Goal: Check status: Check status

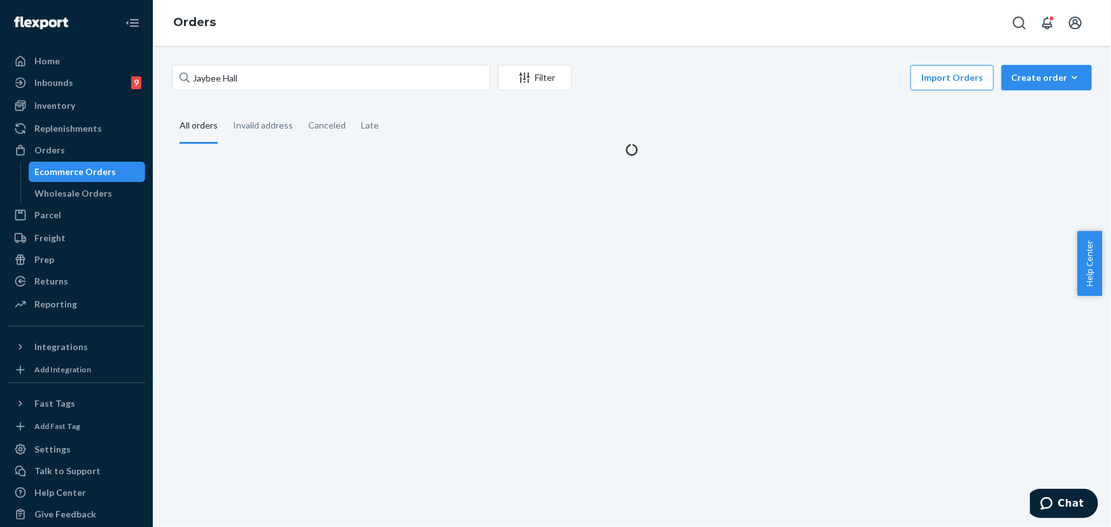
click at [272, 63] on div "Jaybee Hall Filter Import Orders Create order Ecommerce order Removal order All…" at bounding box center [632, 286] width 958 height 481
click at [267, 78] on input "Jaybee Hall" at bounding box center [331, 77] width 318 height 25
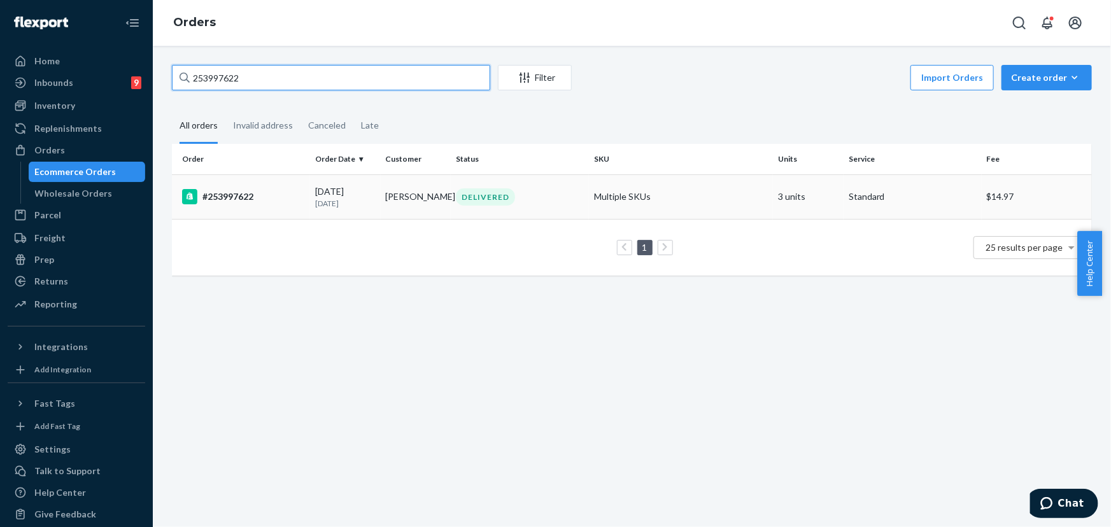
type input "253997622"
click at [453, 198] on div "DELIVERED" at bounding box center [519, 196] width 133 height 17
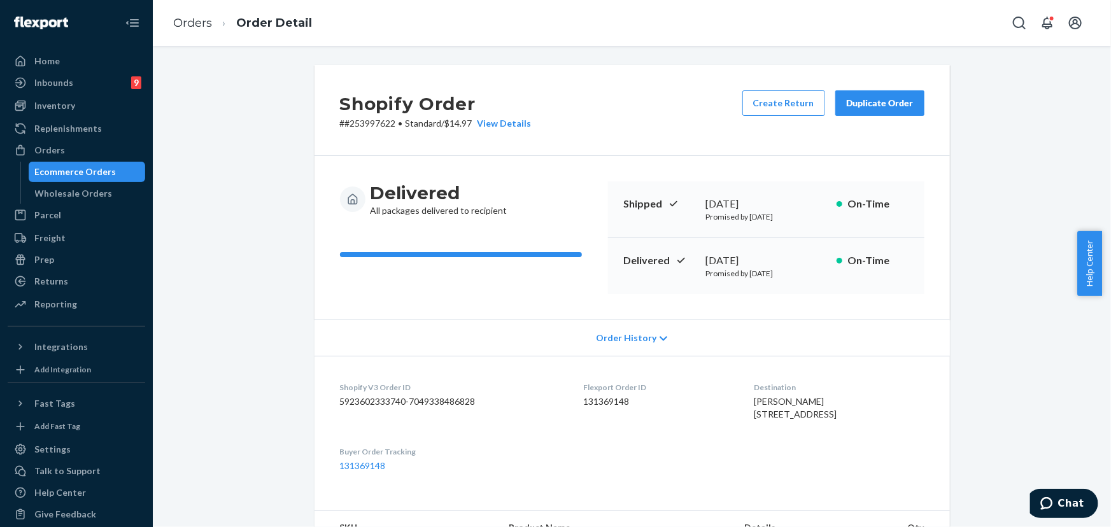
drag, startPoint x: 718, startPoint y: 260, endPoint x: 698, endPoint y: 264, distance: 20.6
click at [706, 261] on div "[DATE]" at bounding box center [766, 260] width 120 height 15
copy div "[DATE]"
click at [48, 146] on div "Orders" at bounding box center [49, 150] width 31 height 13
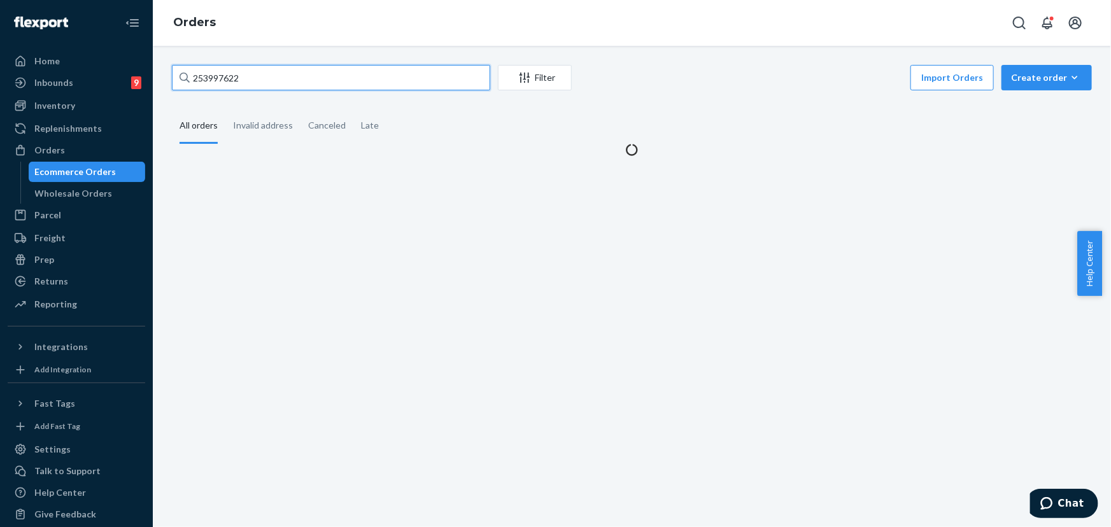
click at [293, 72] on input "253997622" at bounding box center [331, 77] width 318 height 25
paste input "4378129"
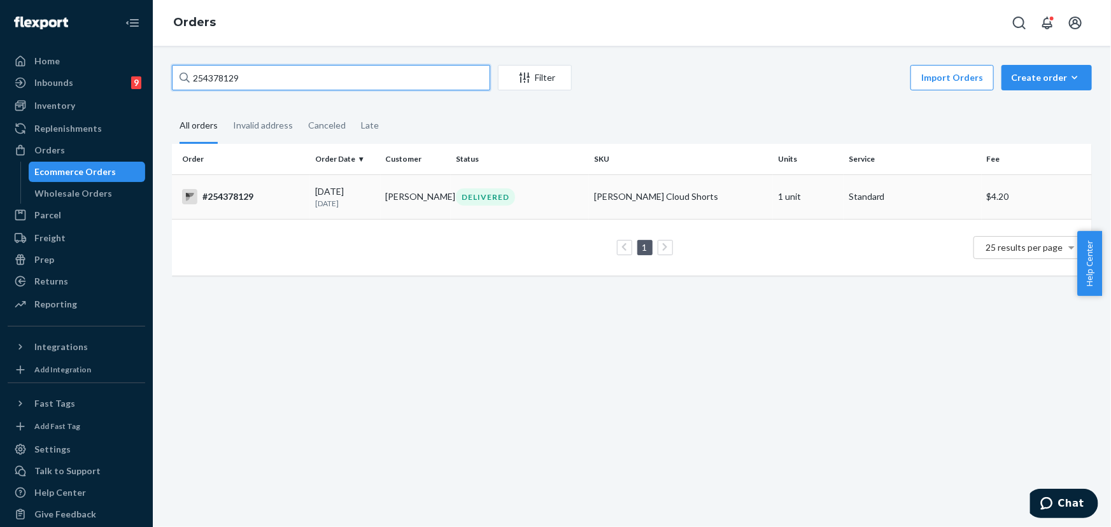
type input "254378129"
click at [481, 201] on div "DELIVERED" at bounding box center [485, 196] width 59 height 17
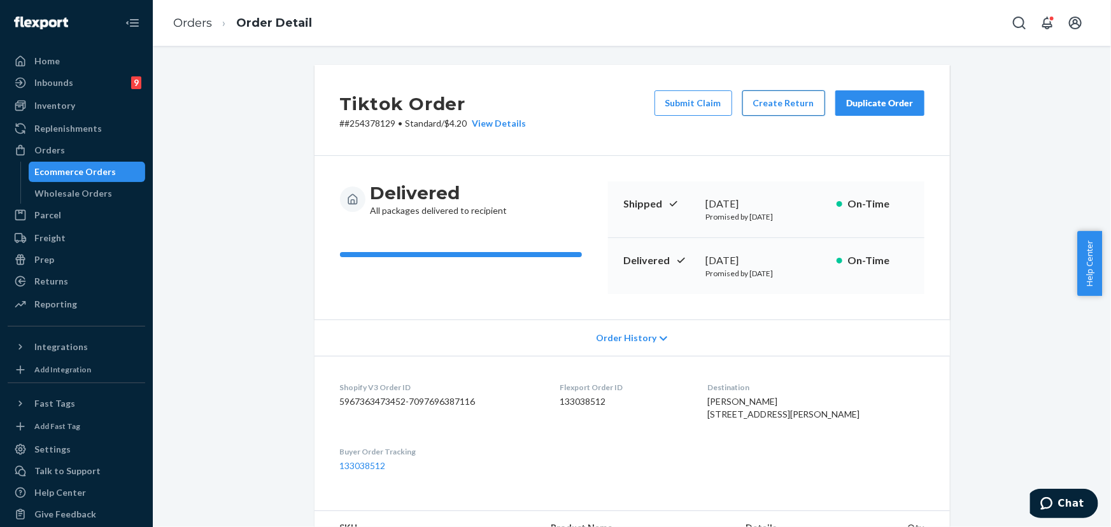
click at [788, 105] on button "Create Return" at bounding box center [783, 102] width 83 height 25
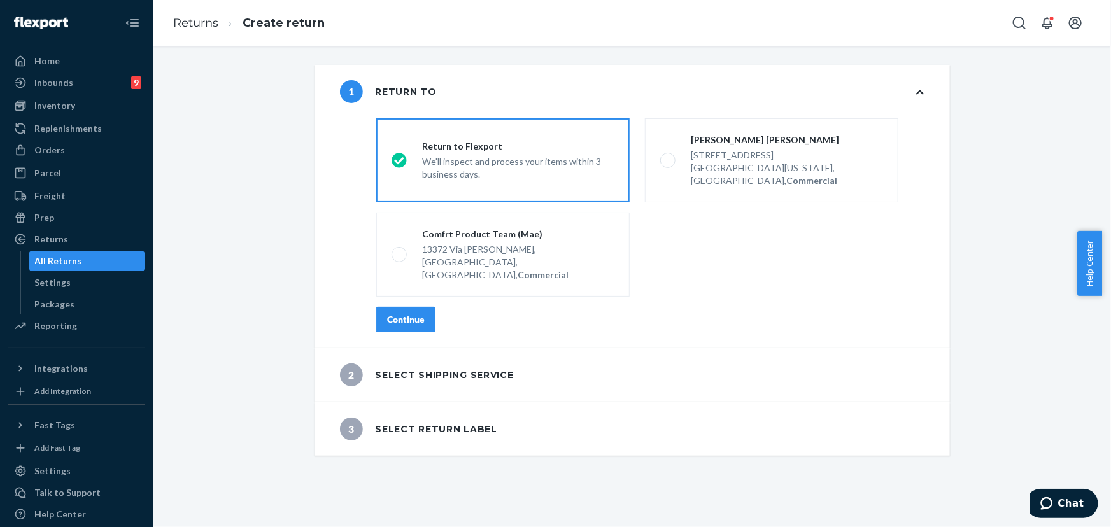
click at [407, 313] on div "Continue" at bounding box center [406, 319] width 38 height 13
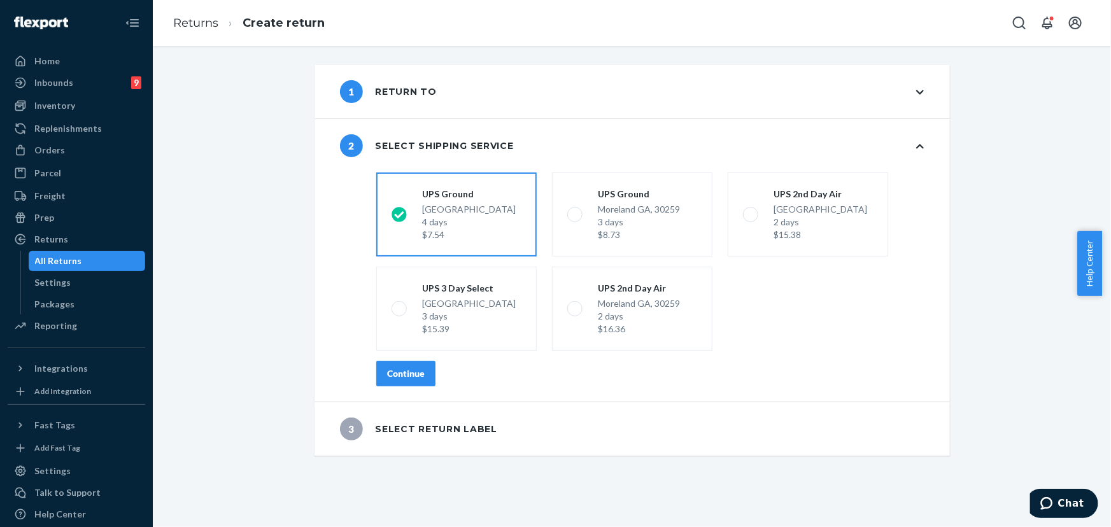
click at [409, 371] on div "Continue" at bounding box center [406, 373] width 38 height 13
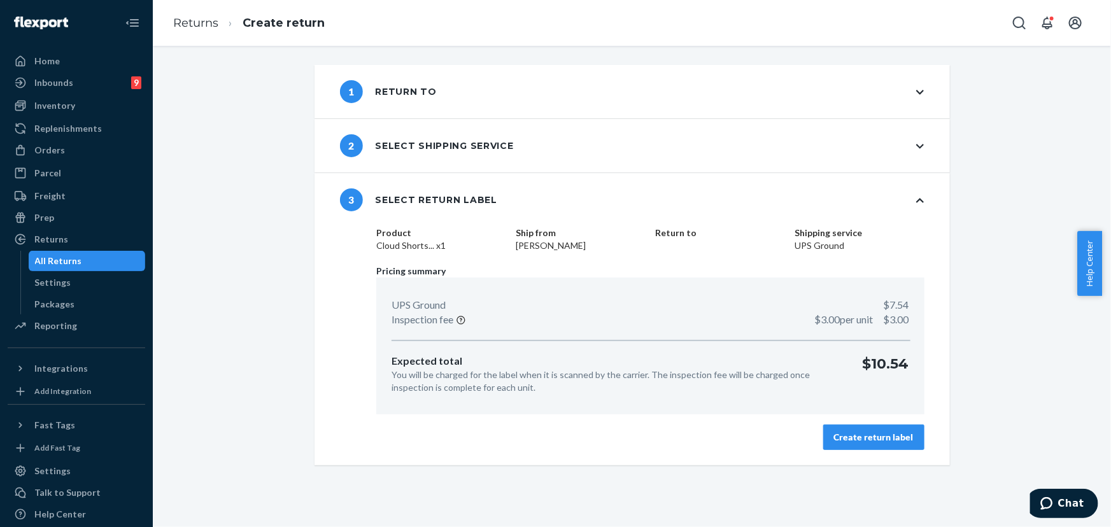
click at [864, 444] on button "Create return label" at bounding box center [873, 437] width 101 height 25
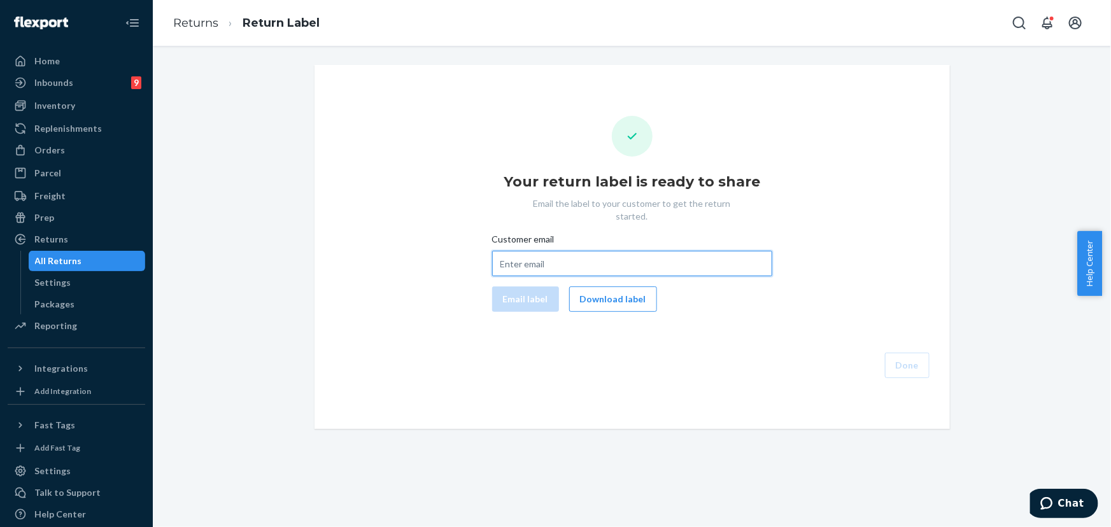
click at [539, 251] on input "Customer email" at bounding box center [632, 263] width 280 height 25
paste input "[EMAIL_ADDRESS][DOMAIN_NAME]"
type input "[EMAIL_ADDRESS][DOMAIN_NAME]"
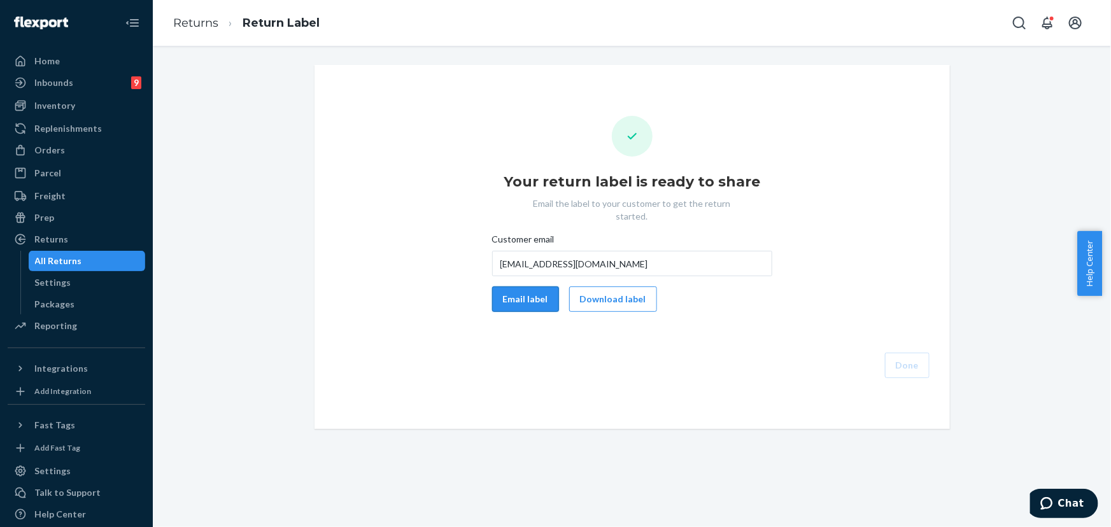
click at [520, 291] on button "Email label" at bounding box center [525, 299] width 67 height 25
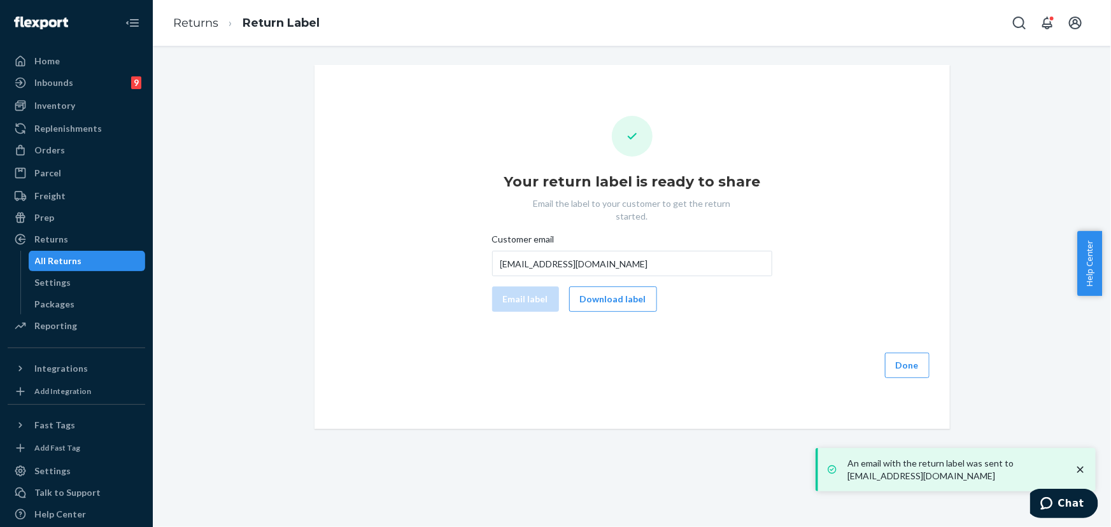
click at [914, 360] on button "Done" at bounding box center [907, 365] width 45 height 25
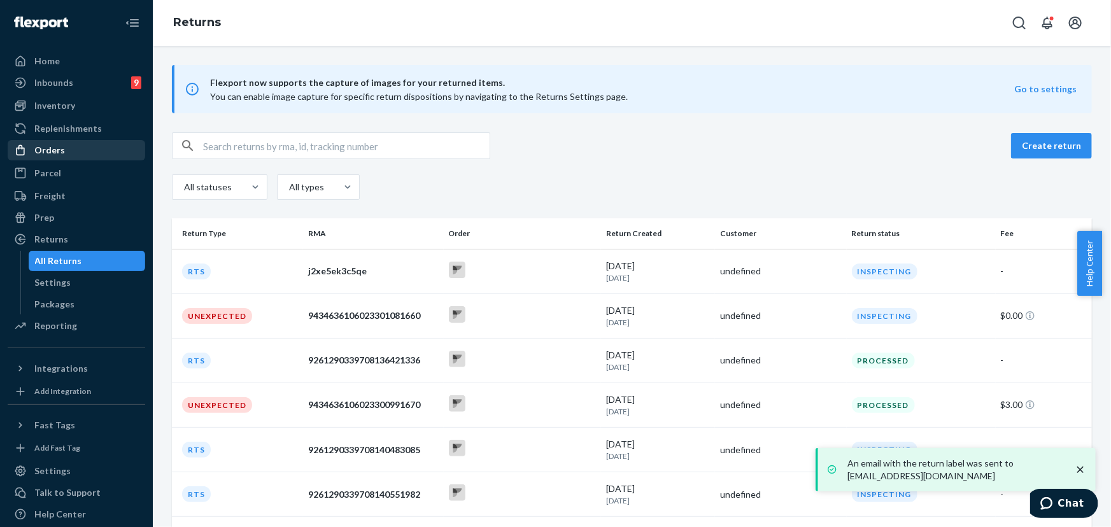
click at [72, 149] on div "Orders" at bounding box center [76, 150] width 135 height 18
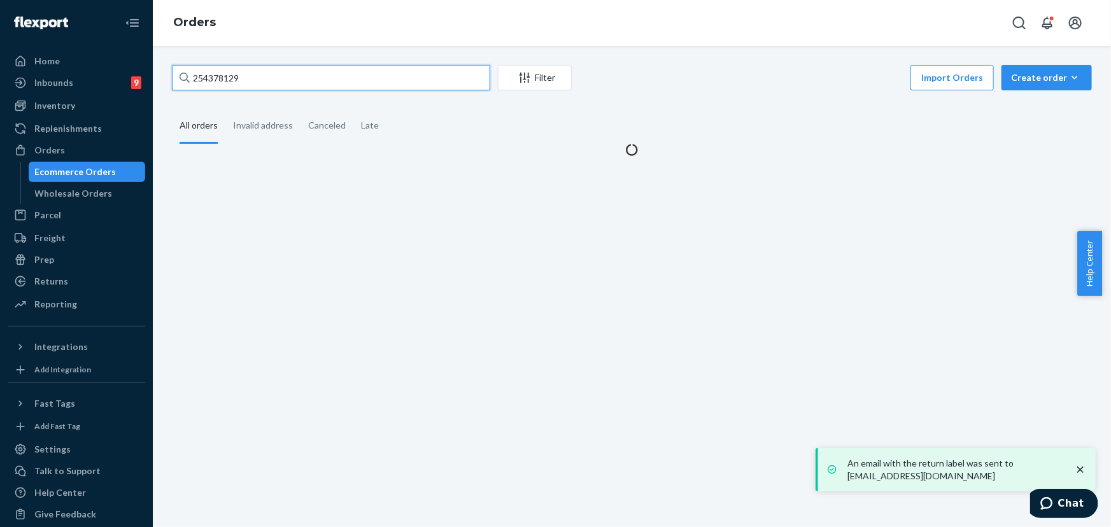
click at [248, 83] on input "254378129" at bounding box center [331, 77] width 318 height 25
paste input "741315"
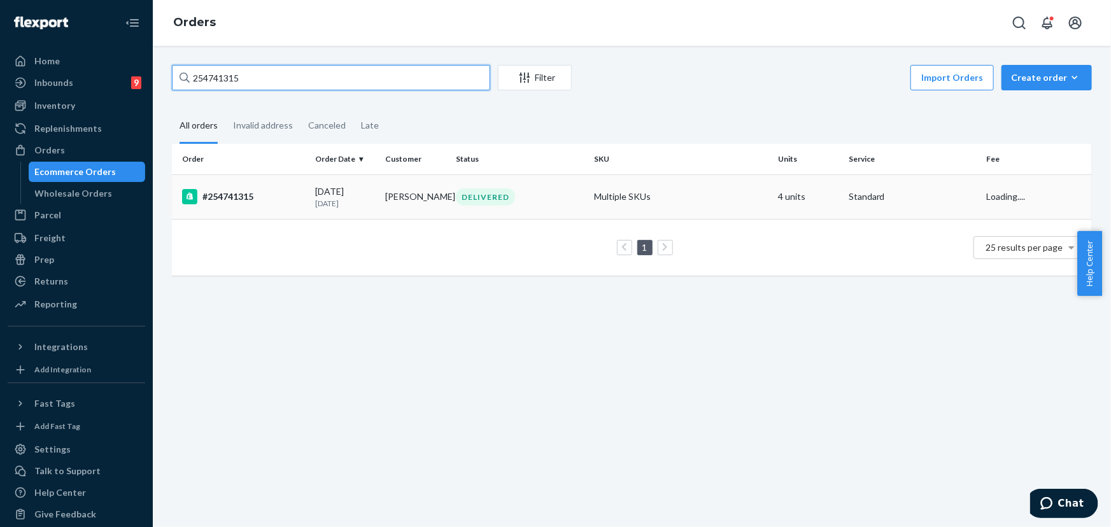
type input "254741315"
click at [488, 202] on div "DELIVERED" at bounding box center [485, 196] width 59 height 17
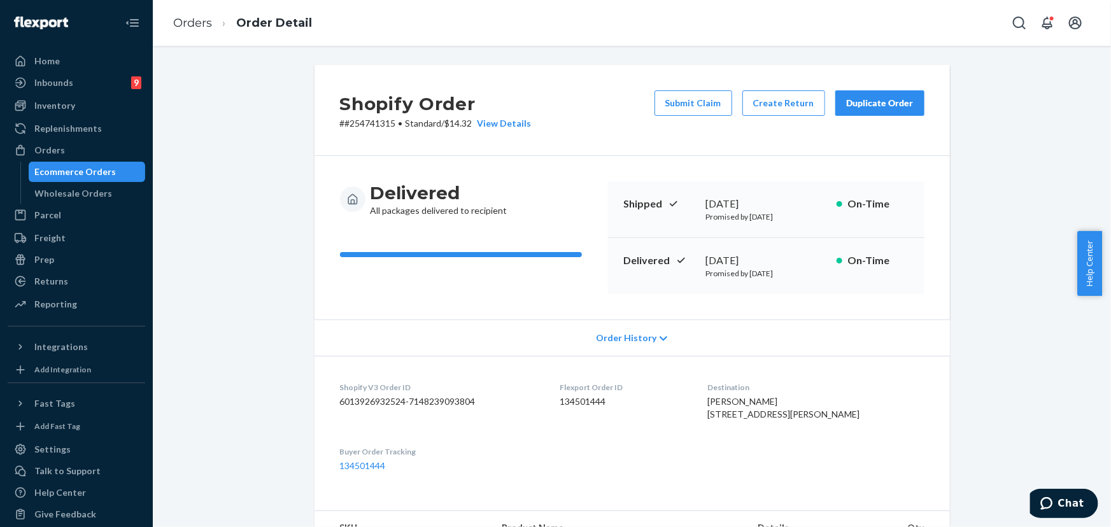
drag, startPoint x: 876, startPoint y: 99, endPoint x: 527, endPoint y: 0, distance: 363.2
click at [876, 99] on div "Duplicate Order" at bounding box center [879, 103] width 67 height 13
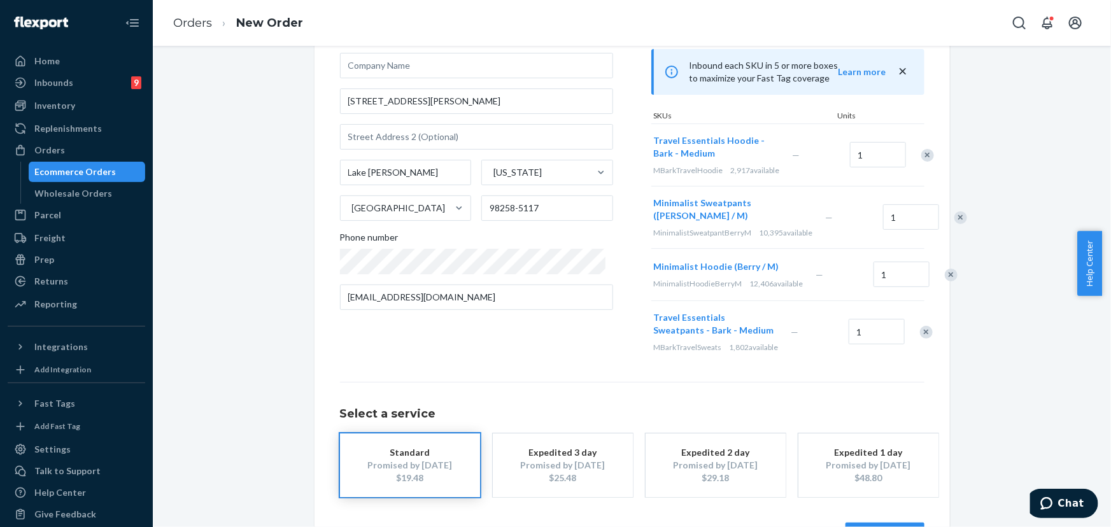
scroll to position [115, 0]
click at [954, 222] on div "Remove Item" at bounding box center [960, 215] width 13 height 13
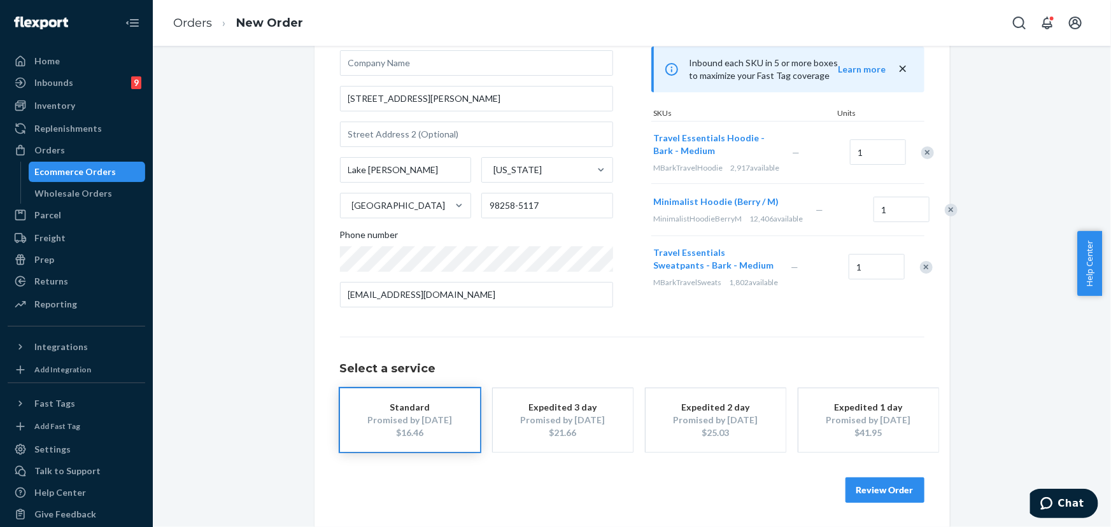
click at [945, 216] on div "Remove Item" at bounding box center [951, 210] width 13 height 13
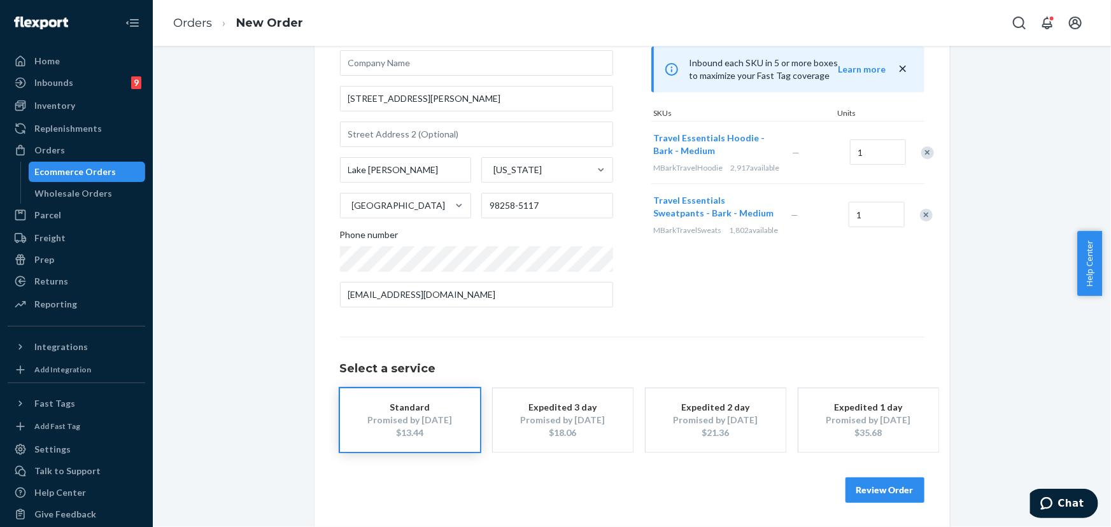
click at [914, 226] on div at bounding box center [920, 215] width 32 height 34
click at [920, 222] on div "Remove Item" at bounding box center [926, 215] width 13 height 13
click at [885, 496] on button "Review Order" at bounding box center [885, 490] width 79 height 25
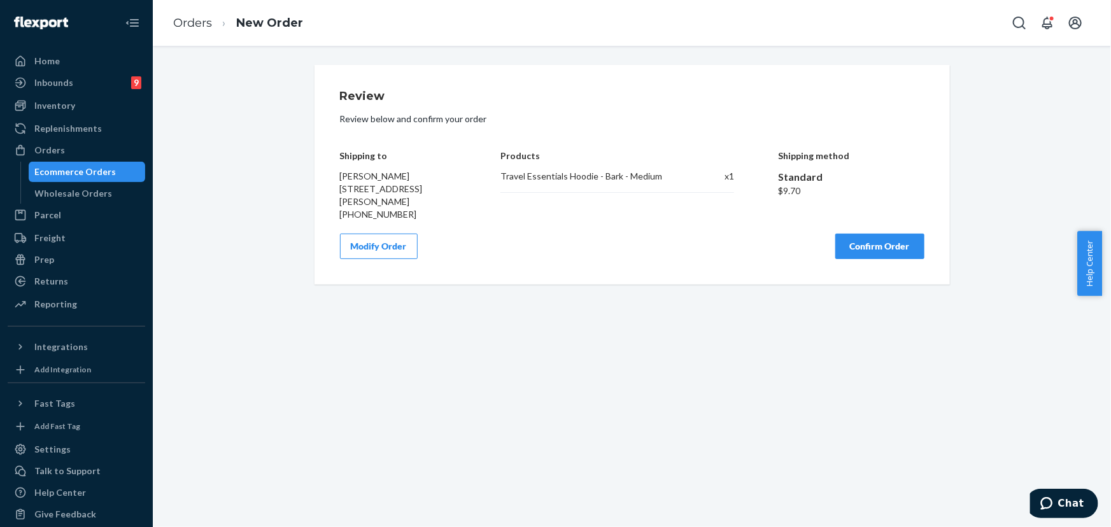
click at [858, 255] on button "Confirm Order" at bounding box center [879, 246] width 89 height 25
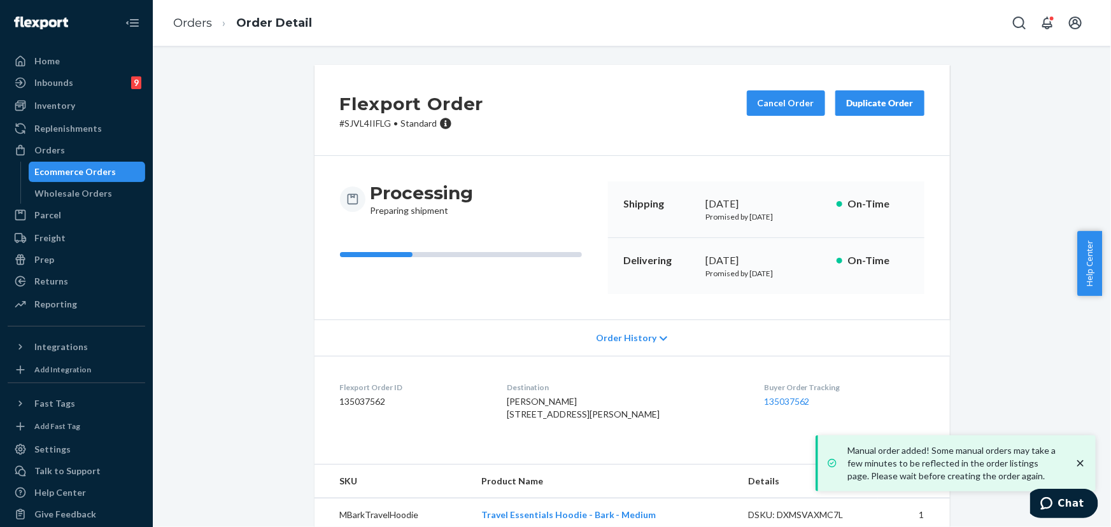
click at [371, 125] on p "# SJVL4IIFLG • Standard" at bounding box center [412, 123] width 144 height 13
copy p "SJVL4IIFLG"
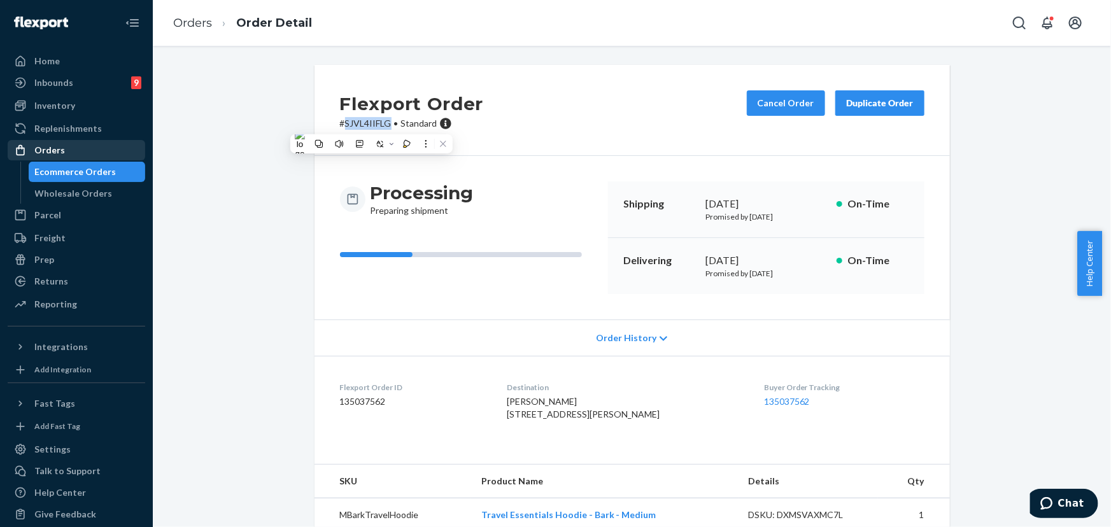
click at [53, 148] on div "Orders" at bounding box center [49, 150] width 31 height 13
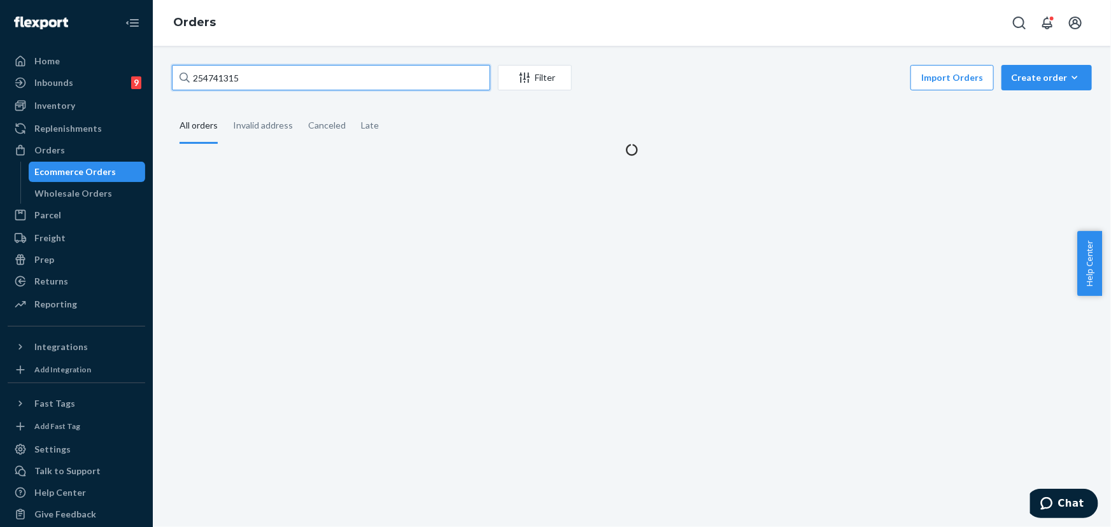
click at [278, 83] on input "254741315" at bounding box center [331, 77] width 318 height 25
paste input "36832"
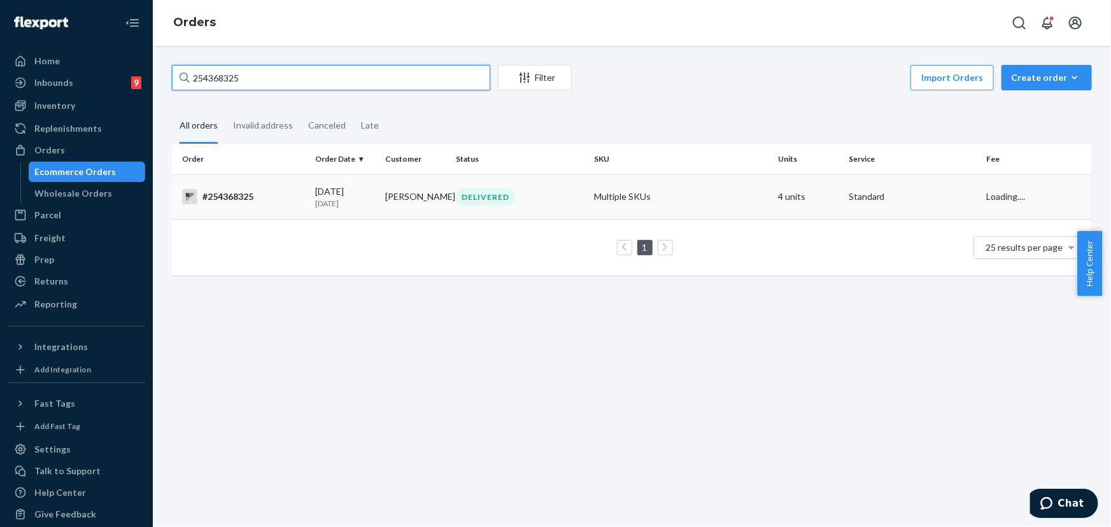
type input "254368325"
click at [497, 187] on td "DELIVERED" at bounding box center [520, 196] width 138 height 45
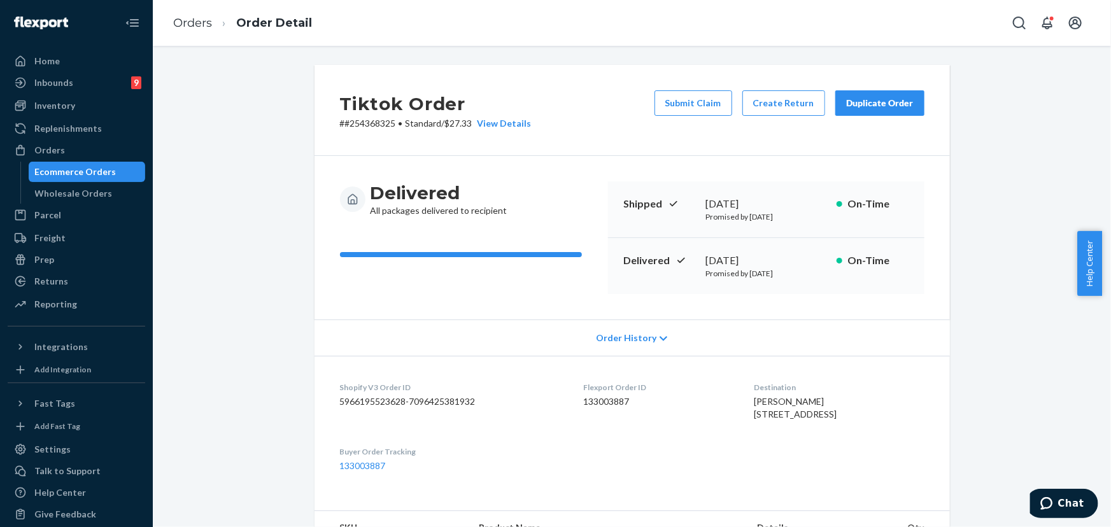
click at [879, 102] on div "Duplicate Order" at bounding box center [879, 103] width 67 height 13
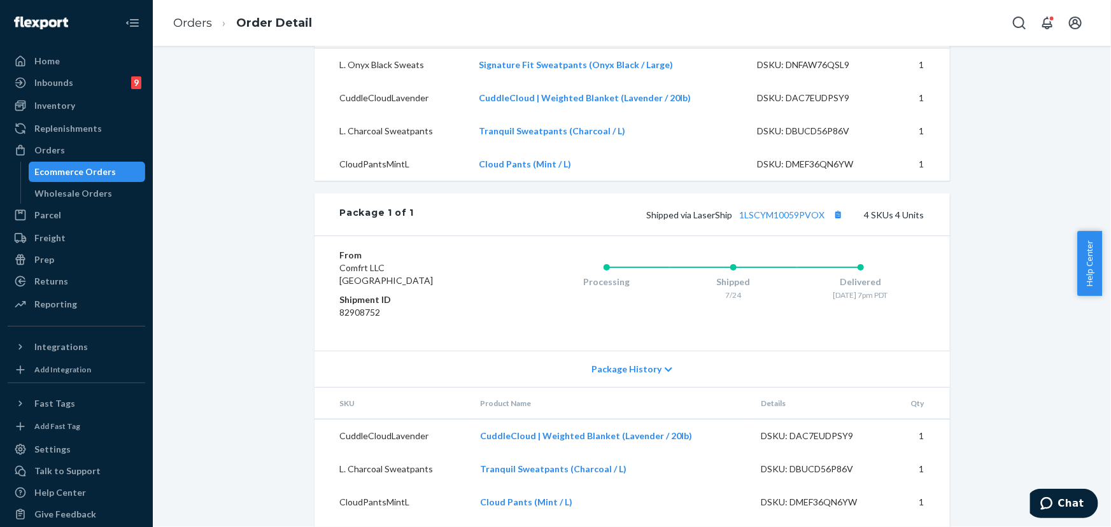
scroll to position [521, 0]
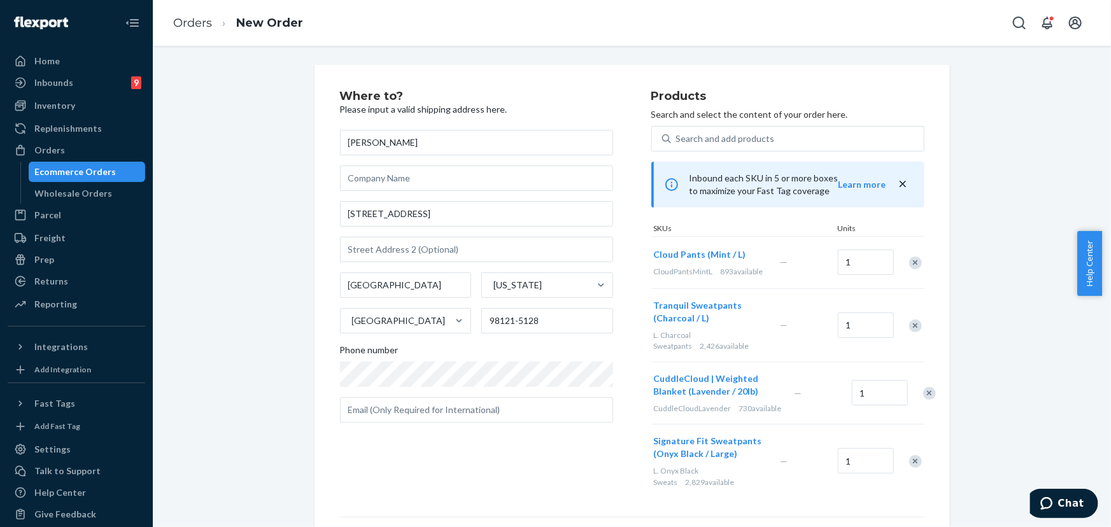
click at [914, 265] on div "Remove Item" at bounding box center [915, 263] width 13 height 13
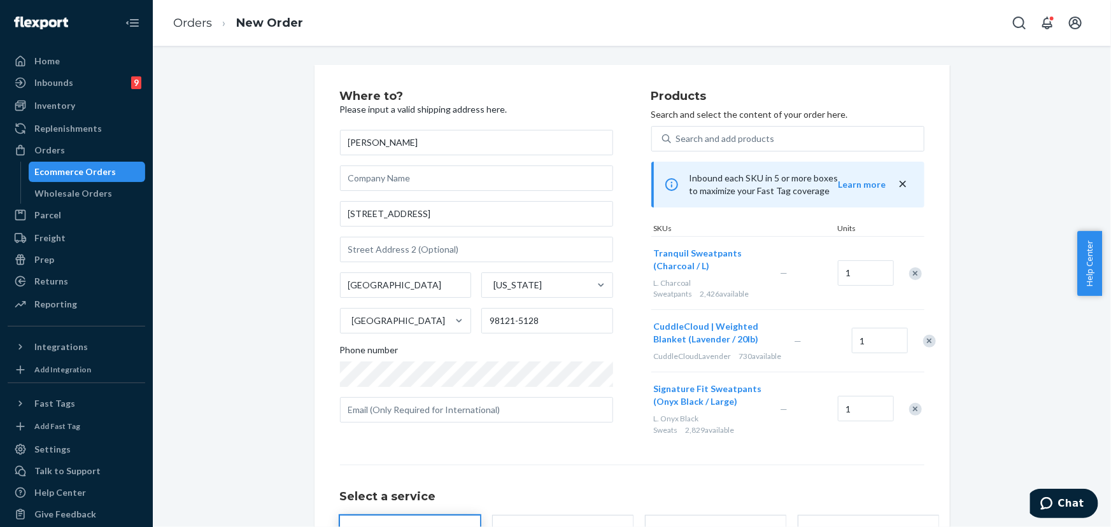
click at [915, 257] on div at bounding box center [909, 274] width 32 height 34
click at [912, 269] on div "Remove Item" at bounding box center [915, 273] width 13 height 13
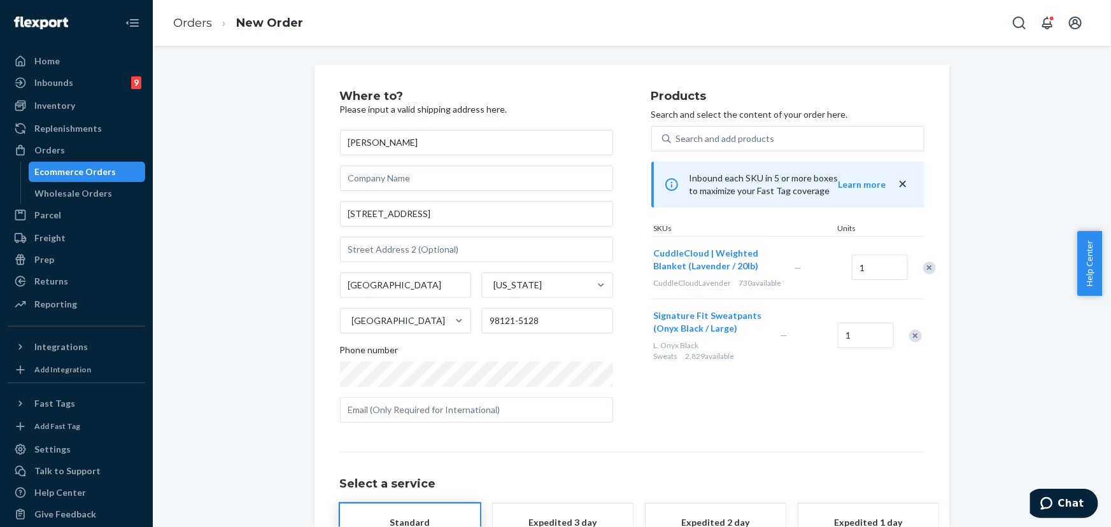
drag, startPoint x: 911, startPoint y: 349, endPoint x: 900, endPoint y: 351, distance: 10.4
click at [911, 343] on div "Remove Item" at bounding box center [915, 336] width 13 height 13
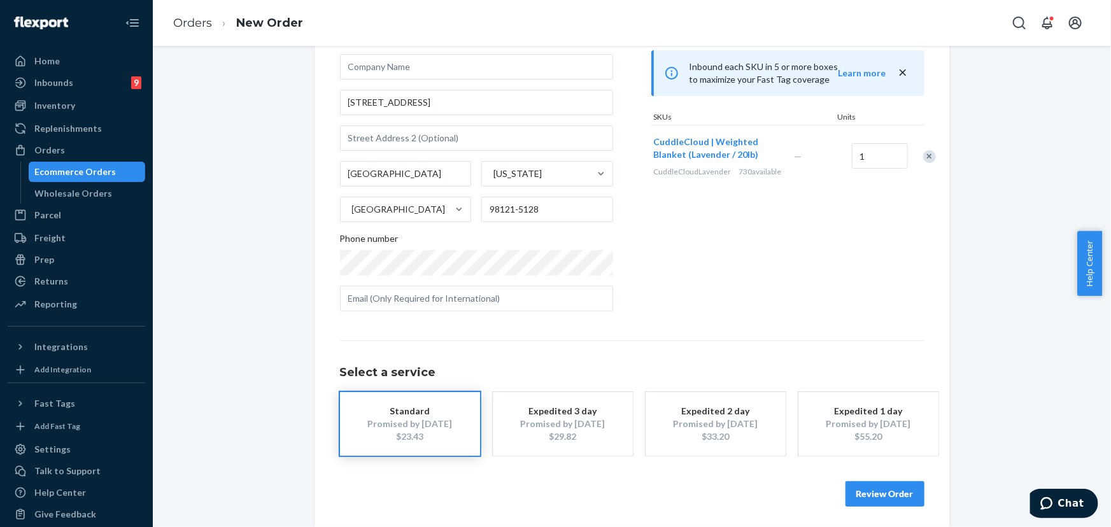
scroll to position [115, 0]
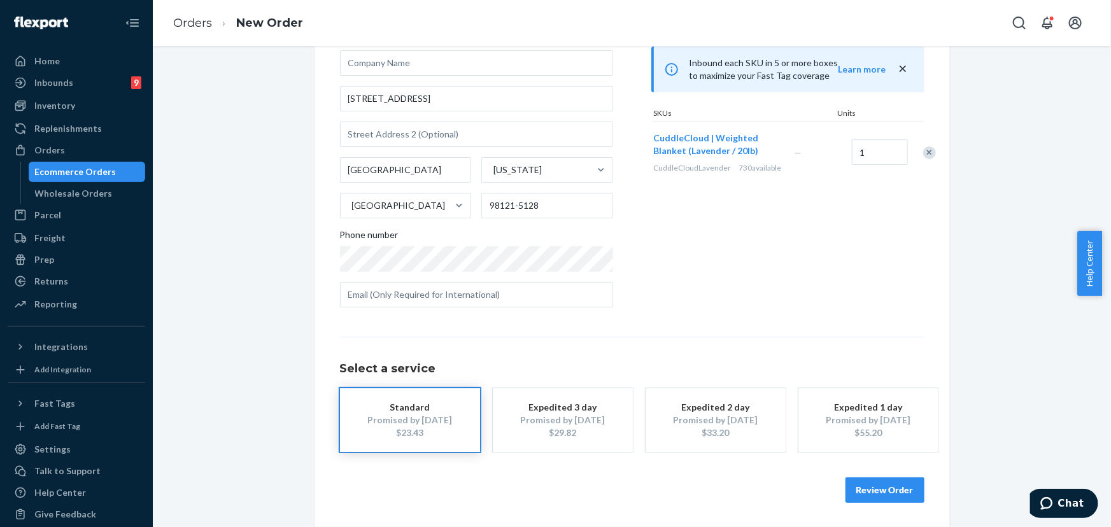
click at [917, 481] on button "Review Order" at bounding box center [885, 490] width 79 height 25
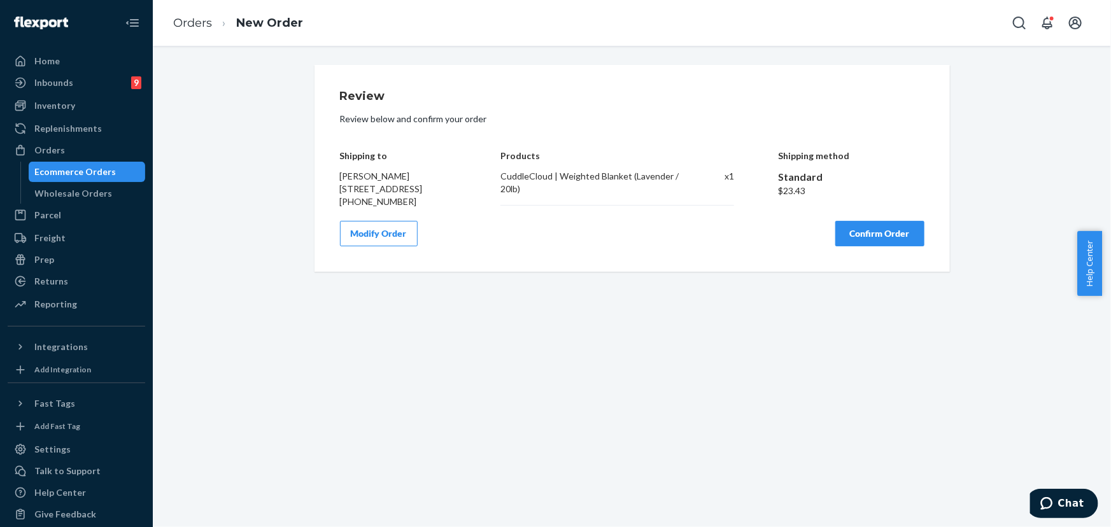
scroll to position [0, 0]
click at [883, 245] on button "Confirm Order" at bounding box center [879, 233] width 89 height 25
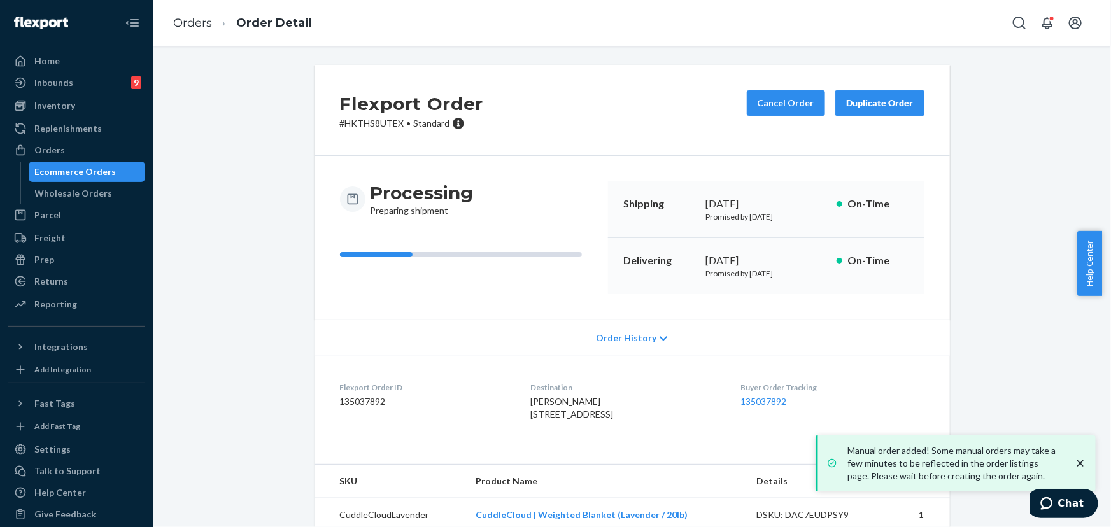
click at [371, 124] on p "# HKTHS8UTEX • Standard" at bounding box center [412, 123] width 144 height 13
copy p "HKTHS8UTEX"
click at [78, 148] on div "Orders" at bounding box center [76, 150] width 135 height 18
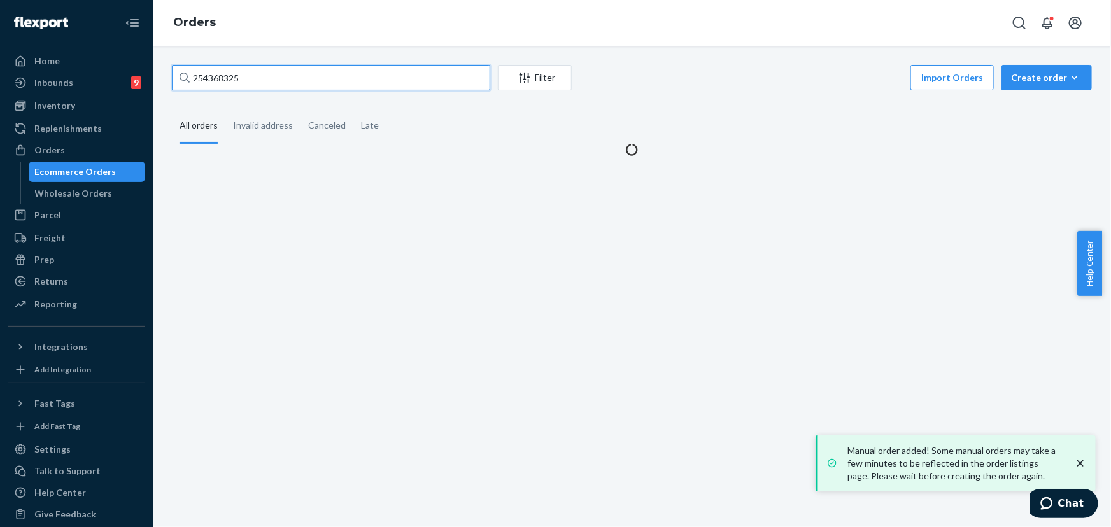
click at [278, 65] on input "254368325" at bounding box center [331, 77] width 318 height 25
paste input "71437"
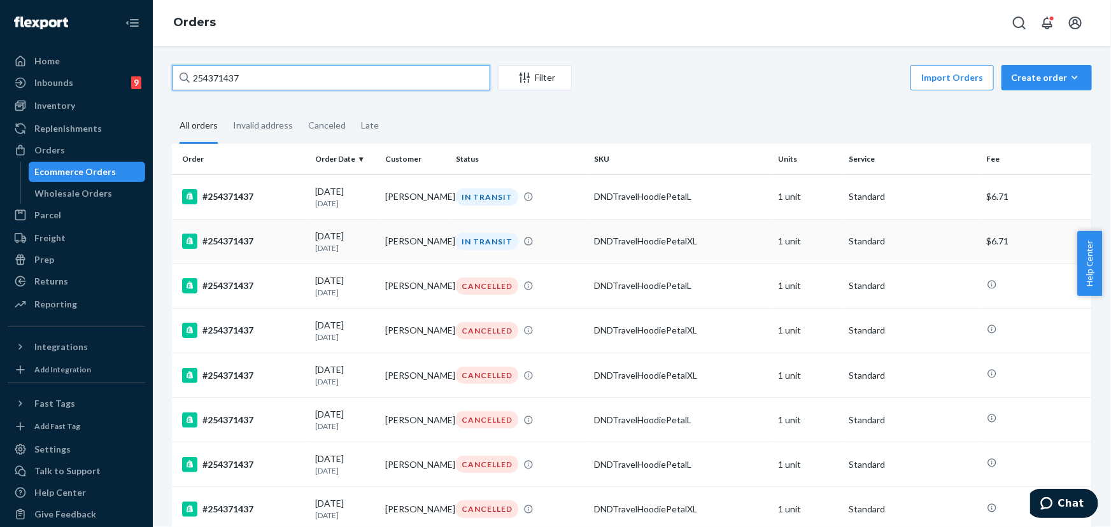
type input "254371437"
click at [447, 250] on td "[PERSON_NAME]" at bounding box center [416, 241] width 71 height 45
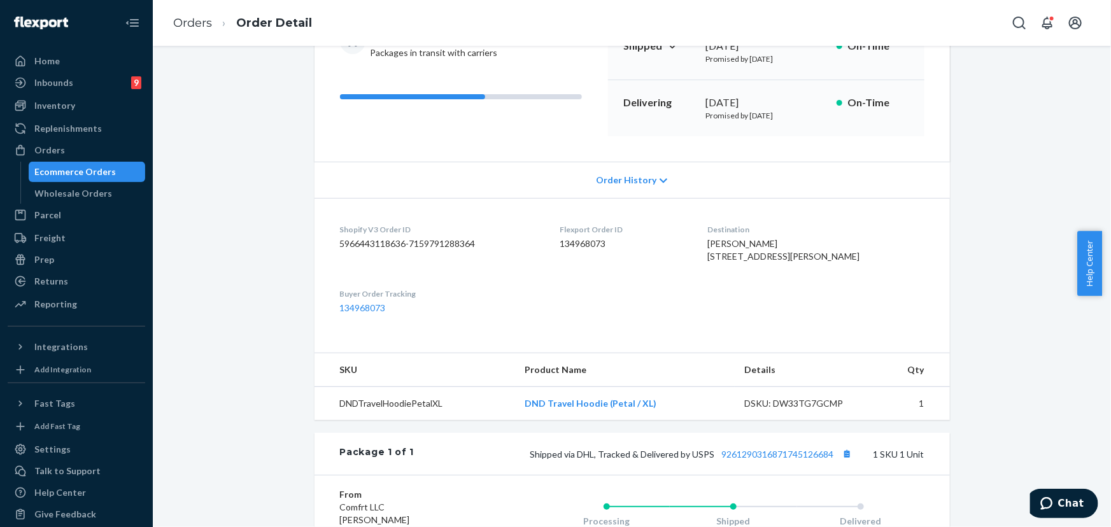
scroll to position [289, 0]
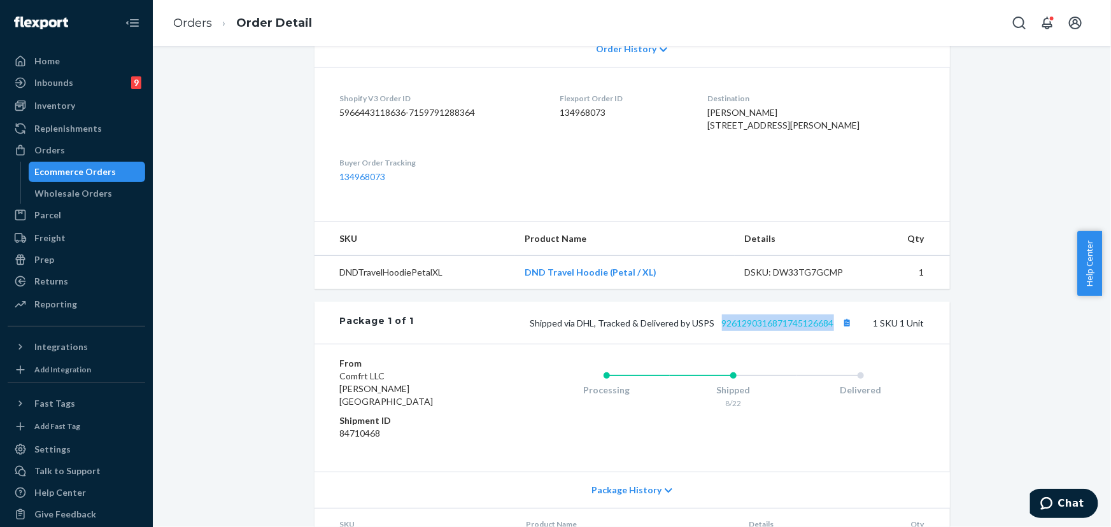
drag, startPoint x: 832, startPoint y: 350, endPoint x: 717, endPoint y: 351, distance: 114.6
click at [717, 329] on span "Shipped via DHL, Tracked & Delivered by USPS 9261290316871745126684" at bounding box center [692, 323] width 325 height 11
copy link "9261290316871745126684"
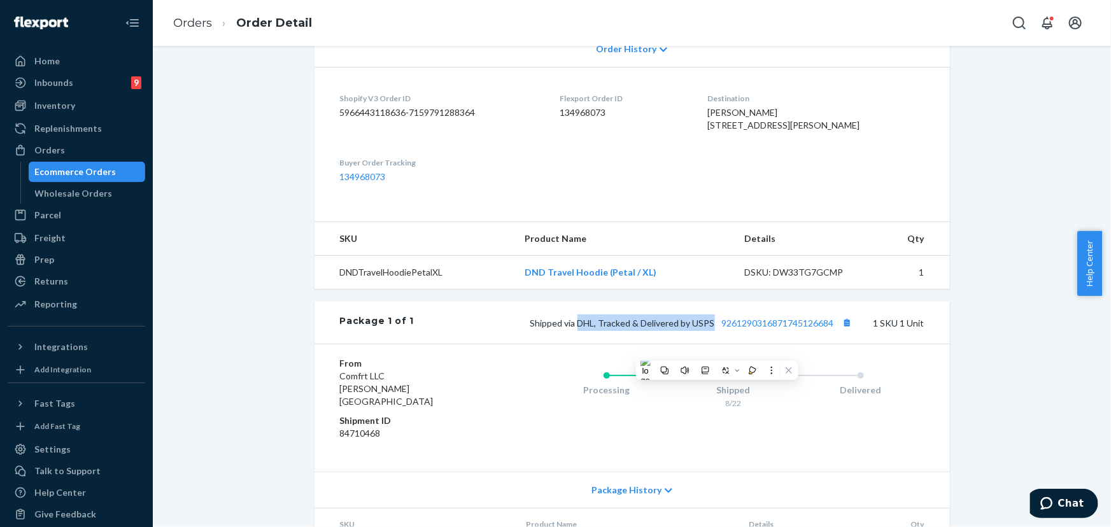
drag, startPoint x: 709, startPoint y: 350, endPoint x: 576, endPoint y: 349, distance: 132.4
click at [576, 329] on span "Shipped via DHL, Tracked & Delivered by USPS 9261290316871745126684" at bounding box center [692, 323] width 325 height 11
copy span "DHL, Tracked & Delivered by USPS"
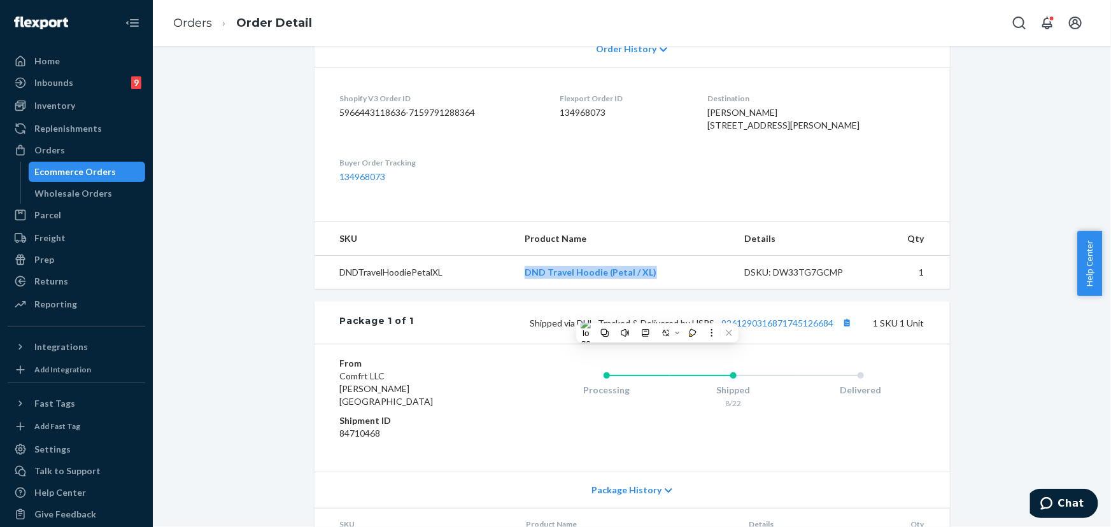
drag, startPoint x: 618, startPoint y: 297, endPoint x: 499, endPoint y: 295, distance: 118.4
click at [499, 290] on tr "DNDTravelHoodiePetalXL DND Travel Hoodie (Petal / XL) DSKU: DW33TG7GCMP 1" at bounding box center [632, 273] width 635 height 34
copy tr "DND Travel Hoodie (Petal / XL)"
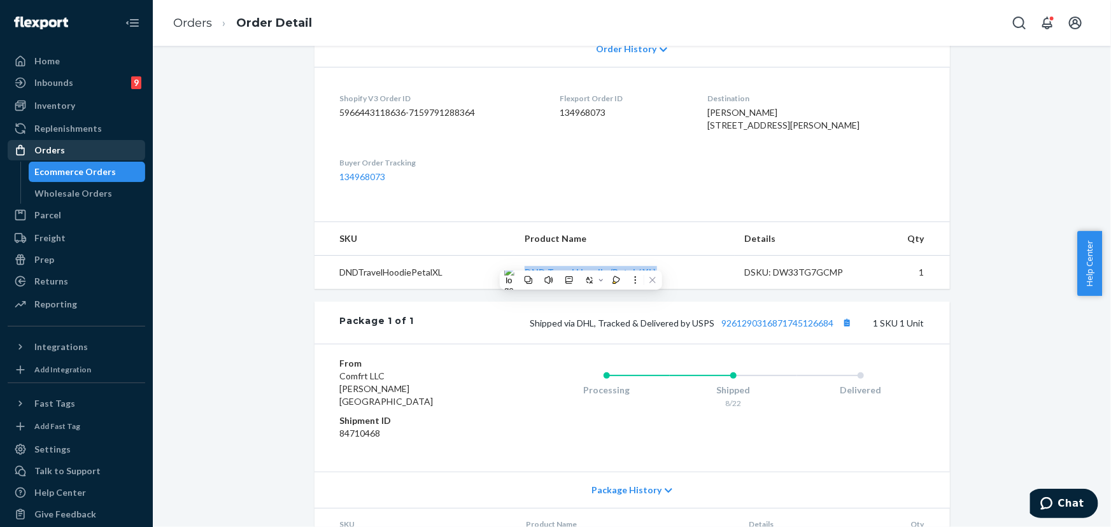
click at [111, 149] on div "Orders" at bounding box center [76, 150] width 135 height 18
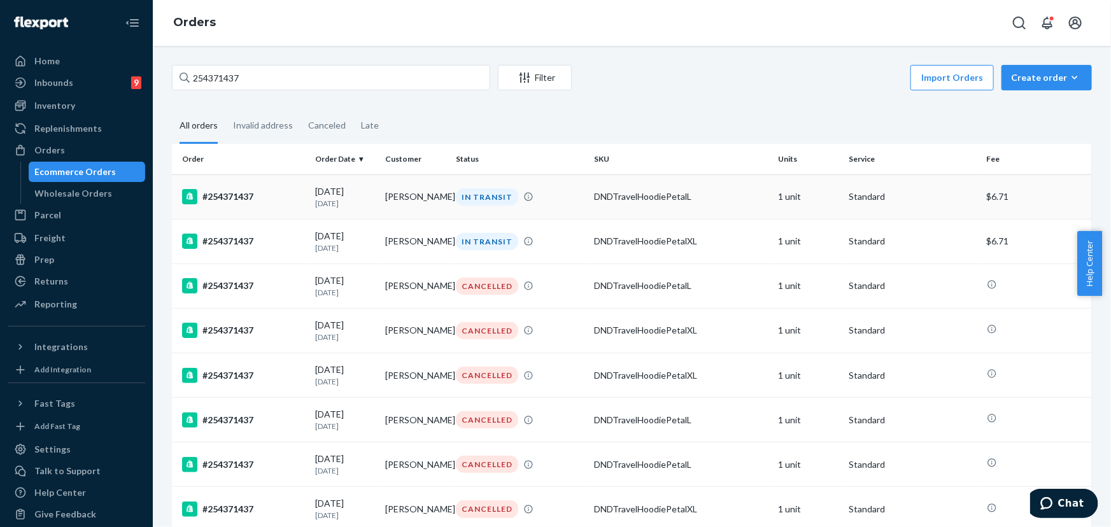
click at [611, 202] on div "DNDTravelHoodiePetalL" at bounding box center [681, 196] width 174 height 13
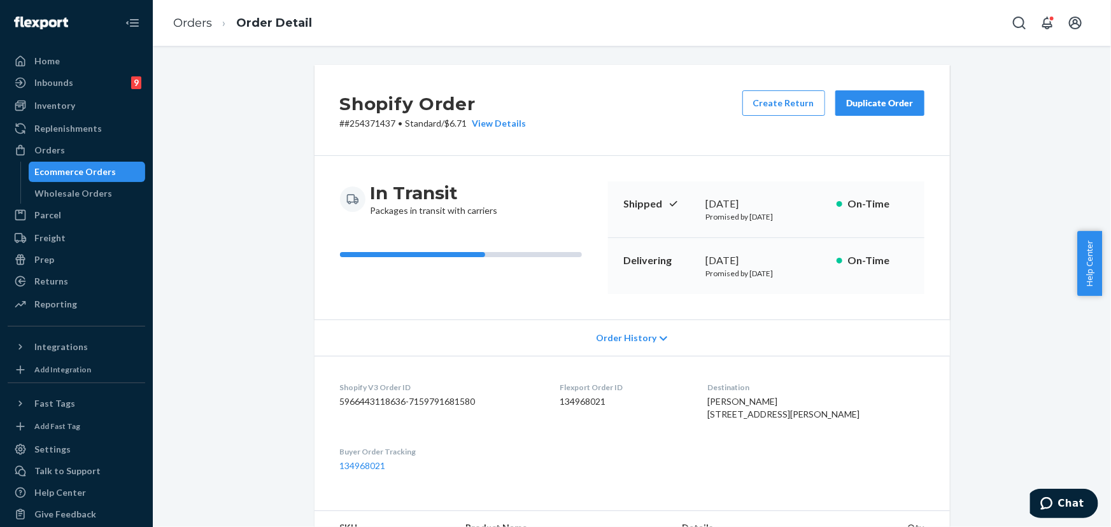
scroll to position [326, 0]
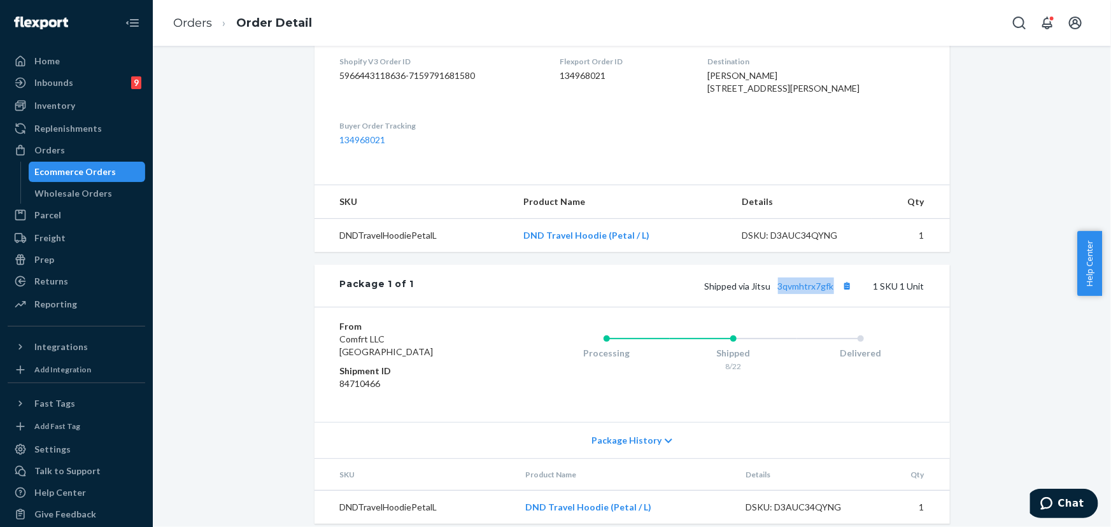
drag, startPoint x: 830, startPoint y: 313, endPoint x: 772, endPoint y: 311, distance: 58.0
click at [772, 292] on span "Shipped via Jitsu 3qvmhtrx7gfk" at bounding box center [780, 286] width 151 height 11
copy link "3qvmhtrx7gfk"
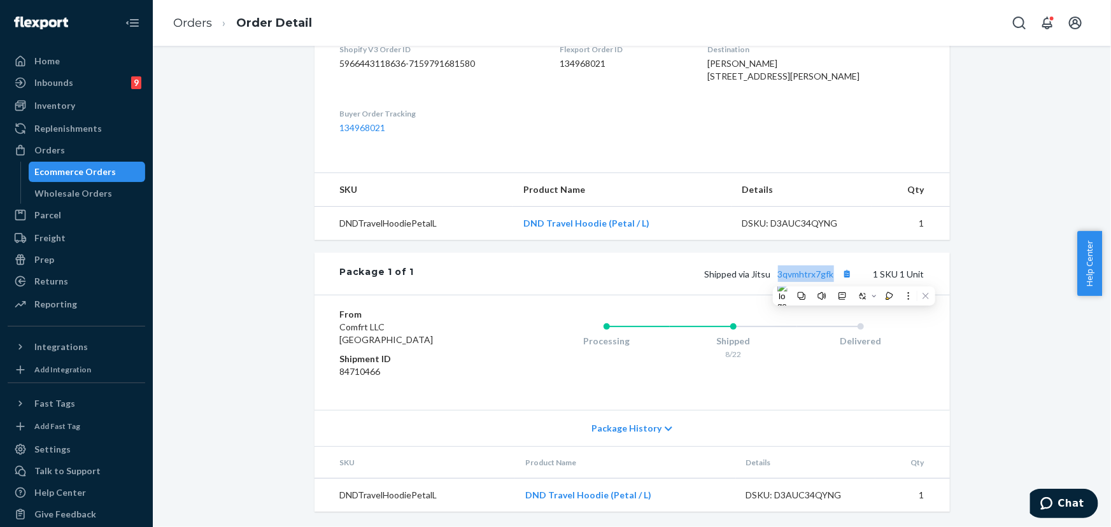
scroll to position [363, 0]
drag, startPoint x: 583, startPoint y: 227, endPoint x: 522, endPoint y: 227, distance: 60.5
click at [522, 227] on td "DND Travel Hoodie (Petal / L)" at bounding box center [622, 224] width 219 height 34
copy link "DND Travel Hoodie (Petal / L)"
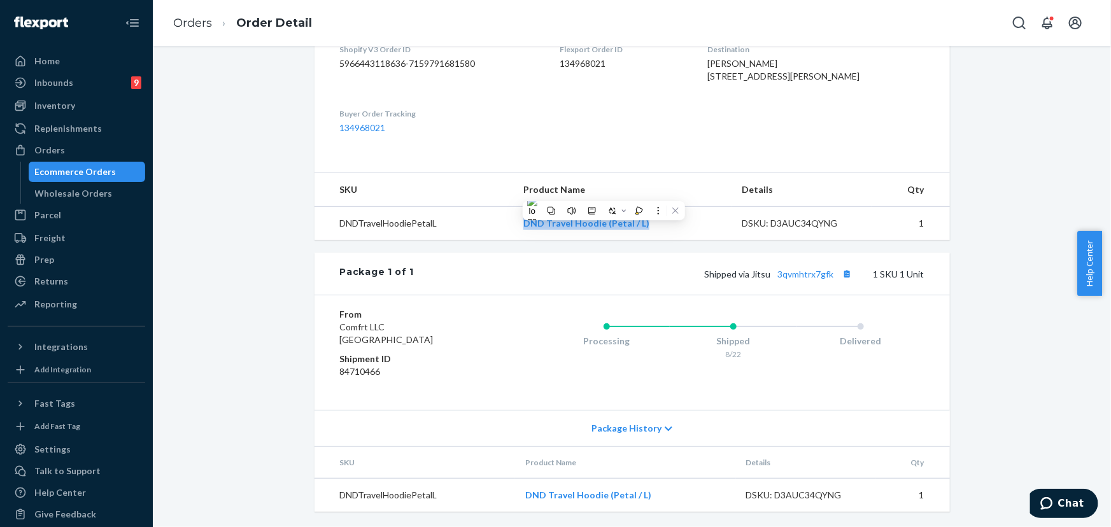
drag, startPoint x: 64, startPoint y: 148, endPoint x: 159, endPoint y: 106, distance: 104.0
click at [64, 148] on div "Orders" at bounding box center [76, 150] width 135 height 18
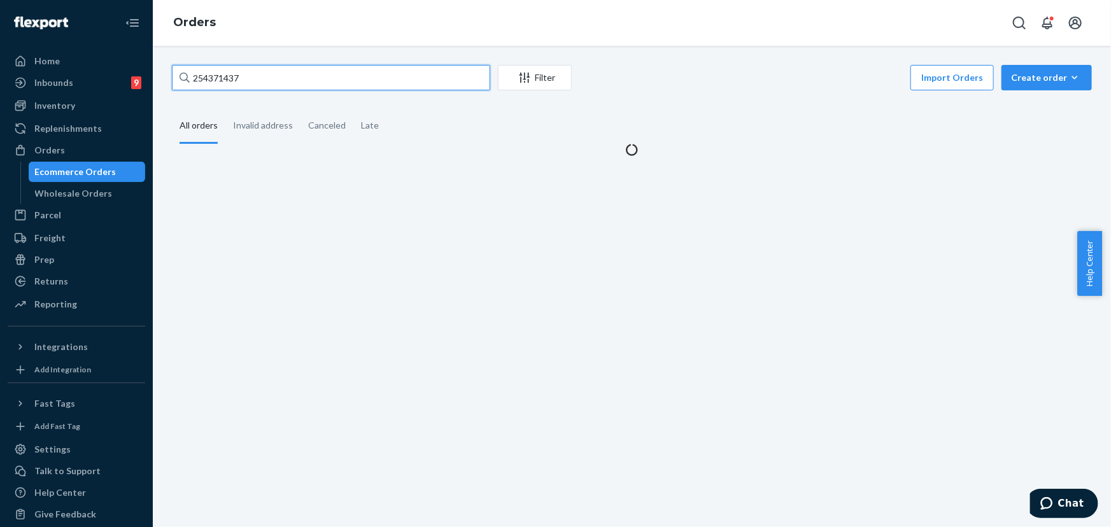
click at [272, 76] on input "254371437" at bounding box center [331, 77] width 318 height 25
paste input "750563"
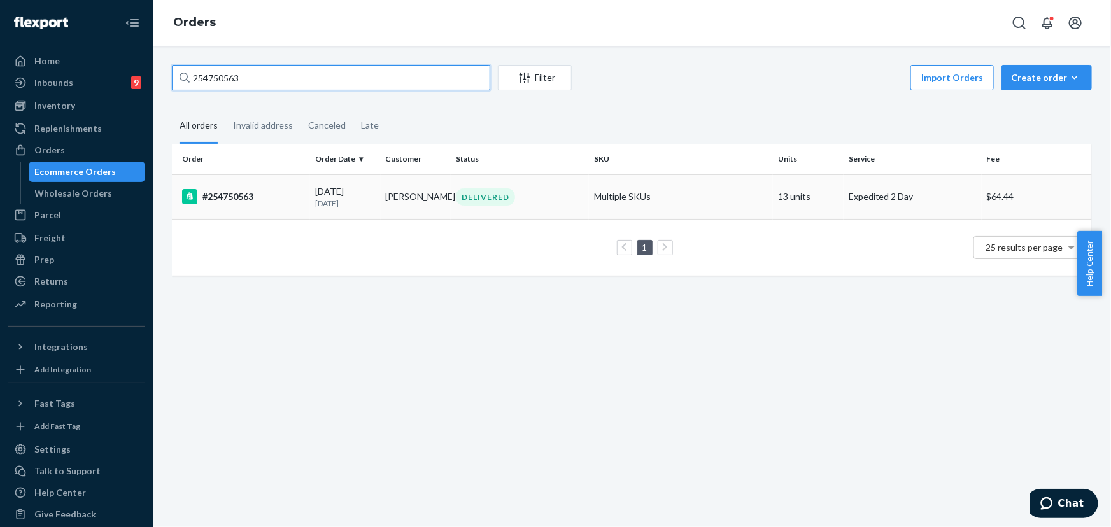
type input "254750563"
click at [388, 193] on td "[PERSON_NAME]" at bounding box center [416, 196] width 71 height 45
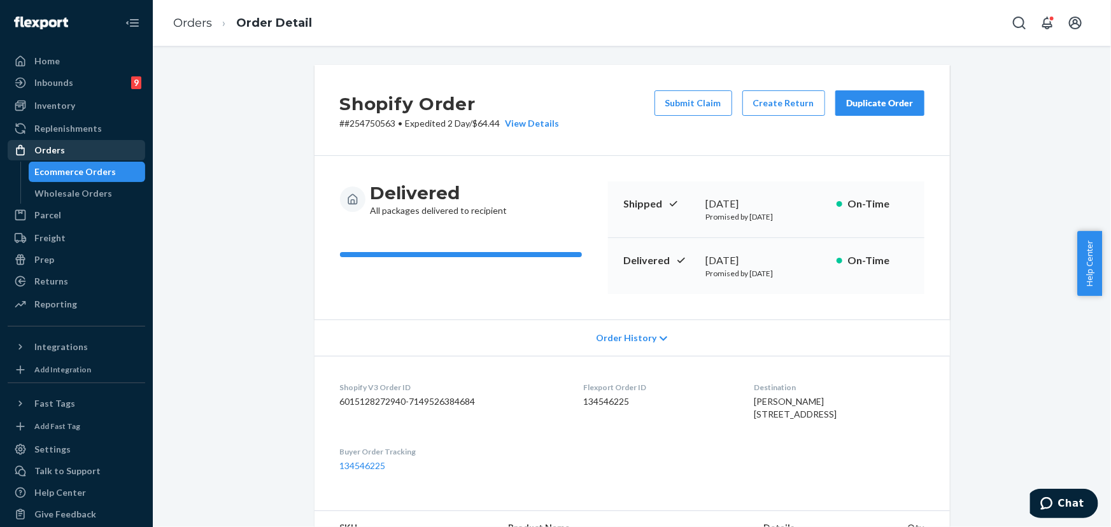
click at [76, 141] on div "Orders" at bounding box center [76, 150] width 135 height 18
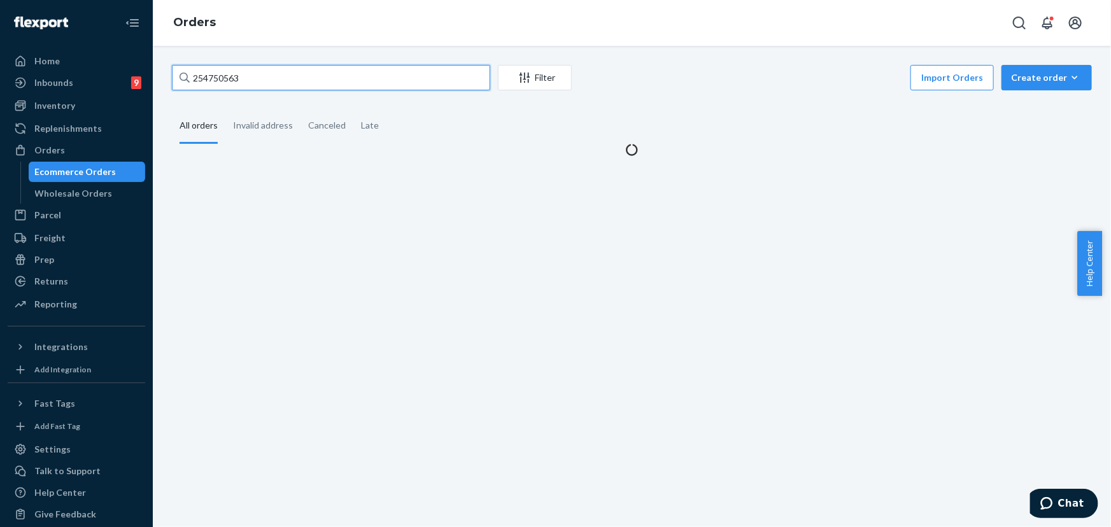
click at [242, 83] on input "254750563" at bounding box center [331, 77] width 318 height 25
paste input "3790874"
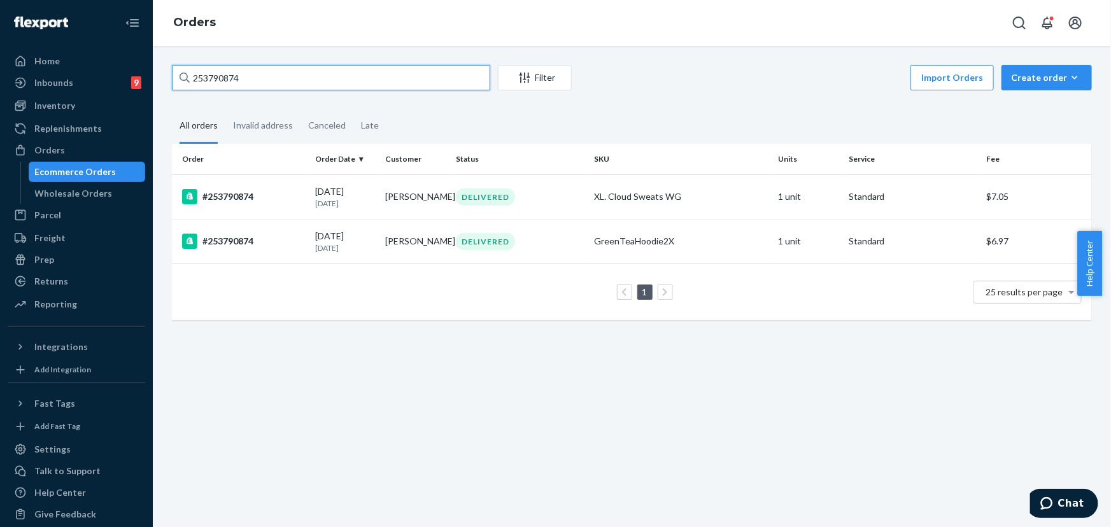
type input "253790874"
click at [609, 204] on td "XL. Cloud Sweats WG" at bounding box center [681, 196] width 184 height 45
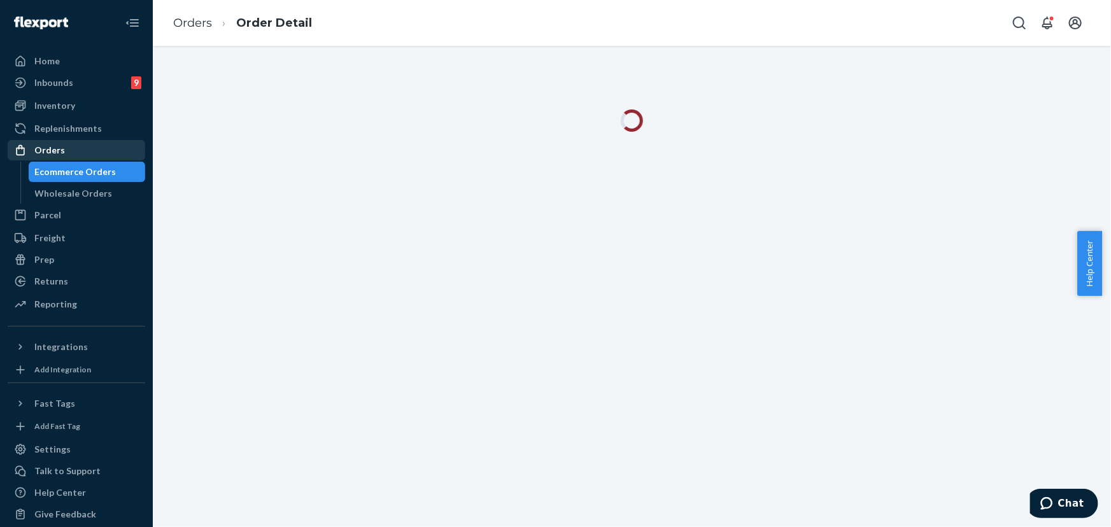
click at [70, 155] on div "Orders" at bounding box center [76, 150] width 135 height 18
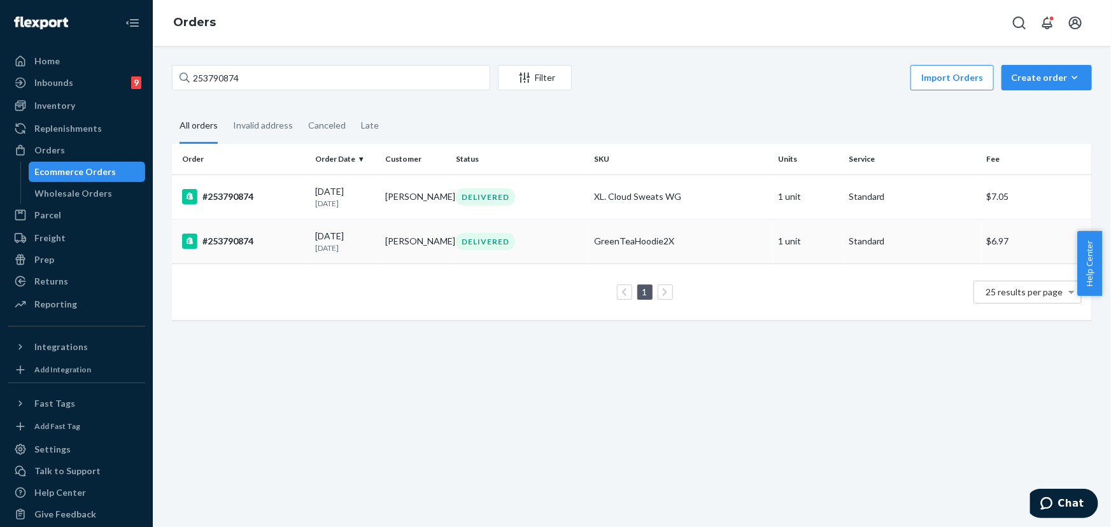
click at [514, 255] on td "DELIVERED" at bounding box center [520, 241] width 138 height 45
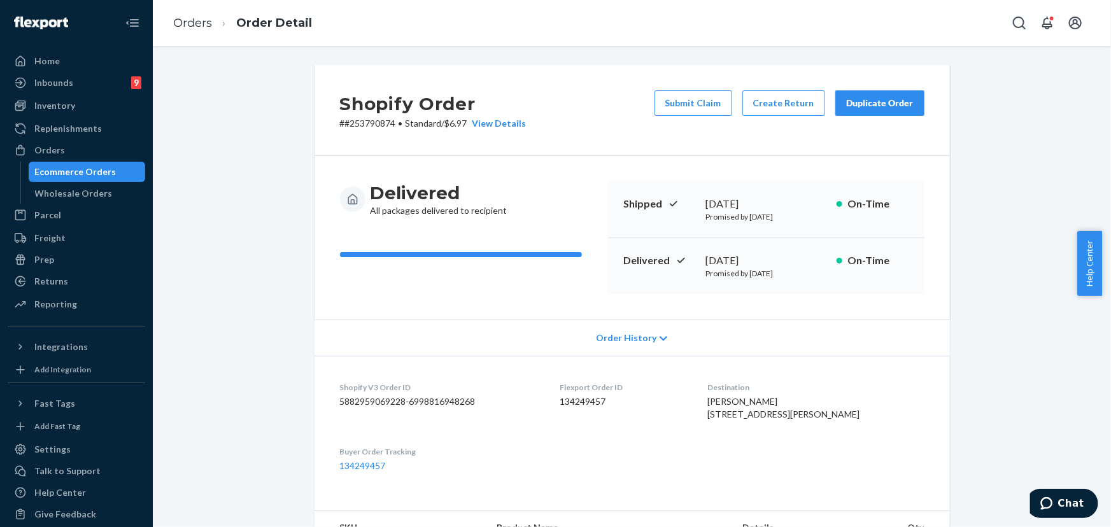
drag, startPoint x: 776, startPoint y: 261, endPoint x: 704, endPoint y: 261, distance: 72.0
click at [706, 261] on div "[DATE]" at bounding box center [766, 260] width 120 height 15
copy div "[DATE]"
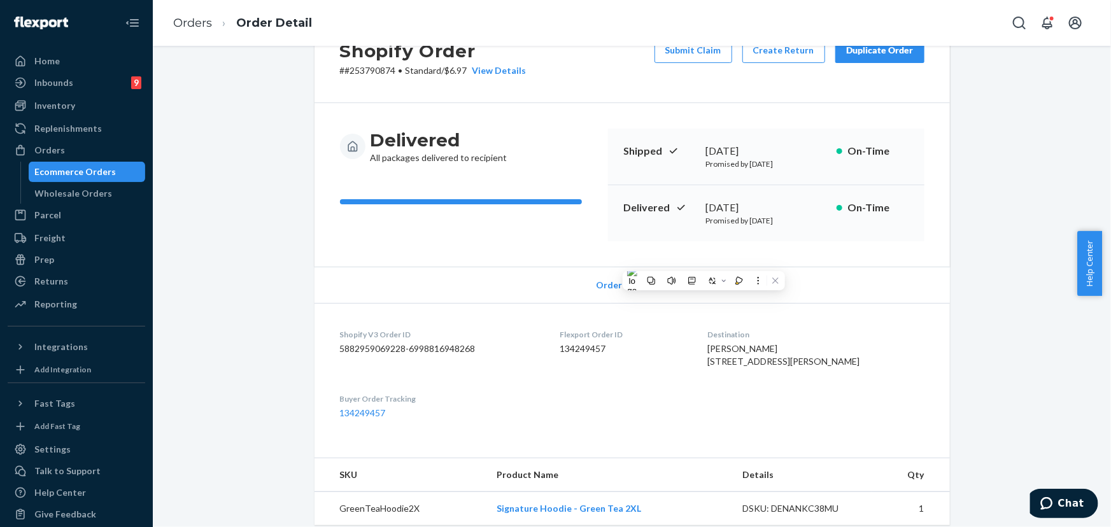
scroll to position [231, 0]
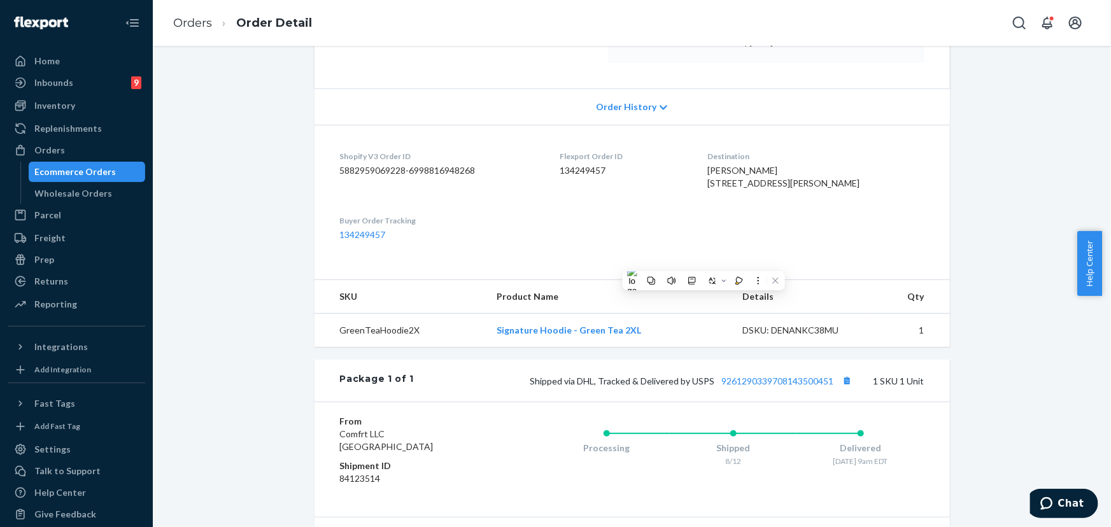
click at [841, 190] on div "[PERSON_NAME] [STREET_ADDRESS][PERSON_NAME]" at bounding box center [815, 176] width 217 height 25
drag, startPoint x: 839, startPoint y: 195, endPoint x: 738, endPoint y: 185, distance: 101.8
click at [738, 185] on div "[PERSON_NAME] [STREET_ADDRESS][PERSON_NAME]" at bounding box center [815, 176] width 217 height 25
copy span "[STREET_ADDRESS][PERSON_NAME]"
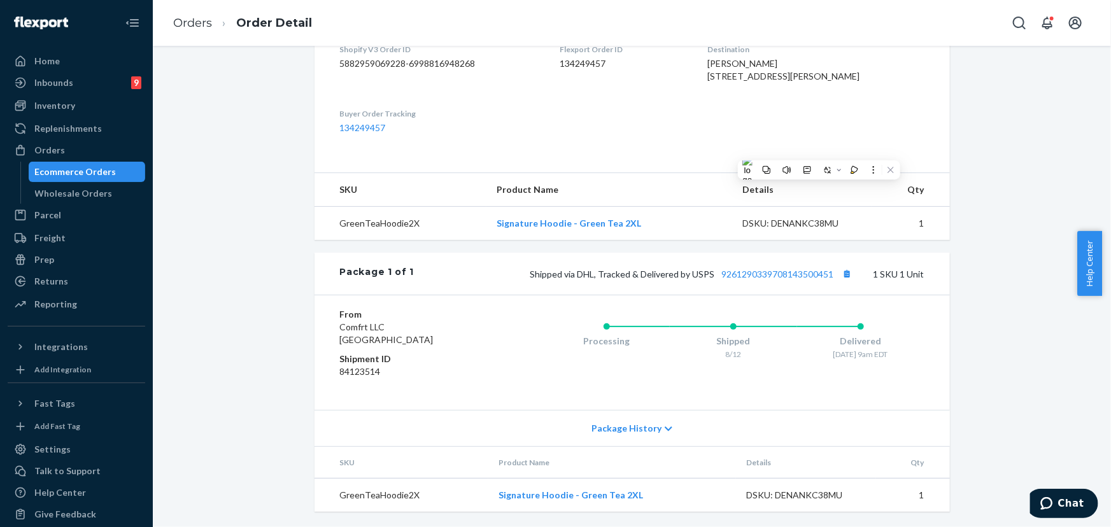
scroll to position [363, 0]
click at [253, 220] on div "Shopify Order # #253790874 • Standard / $6.97 View Details Submit Claim Create …" at bounding box center [631, 127] width 939 height 800
drag, startPoint x: 832, startPoint y: 274, endPoint x: 576, endPoint y: 279, distance: 256.0
click at [576, 279] on span "Shipped via DHL, Tracked & Delivered by USPS 9261290339708143500451" at bounding box center [692, 274] width 325 height 11
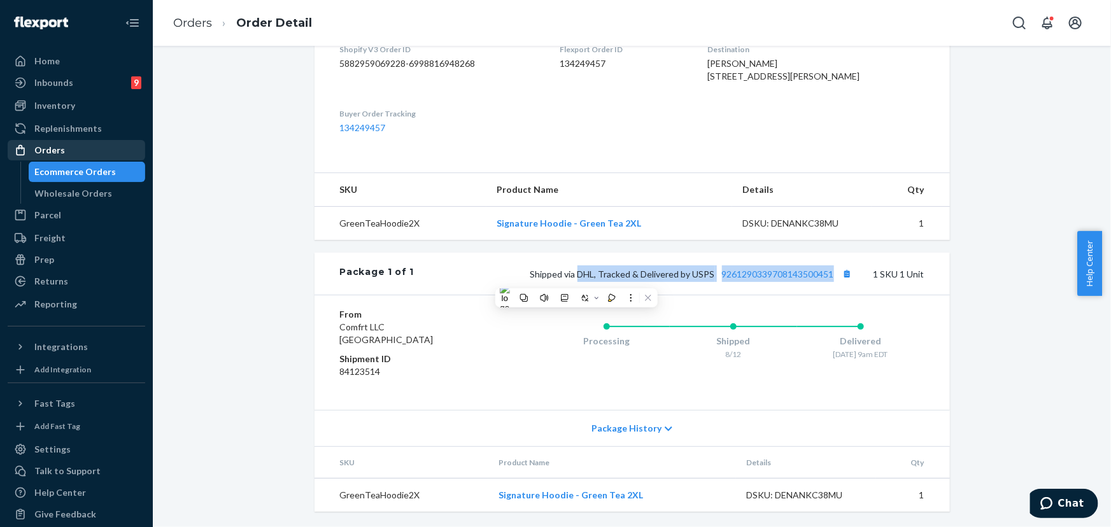
click at [57, 145] on div "Orders" at bounding box center [49, 150] width 31 height 13
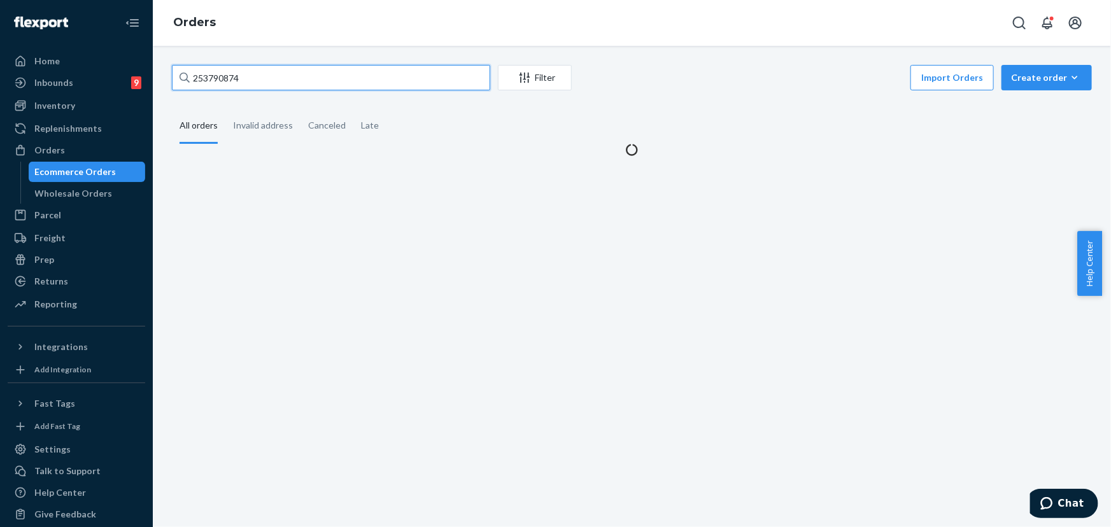
click at [234, 76] on input "253790874" at bounding box center [331, 77] width 318 height 25
paste input "4826991"
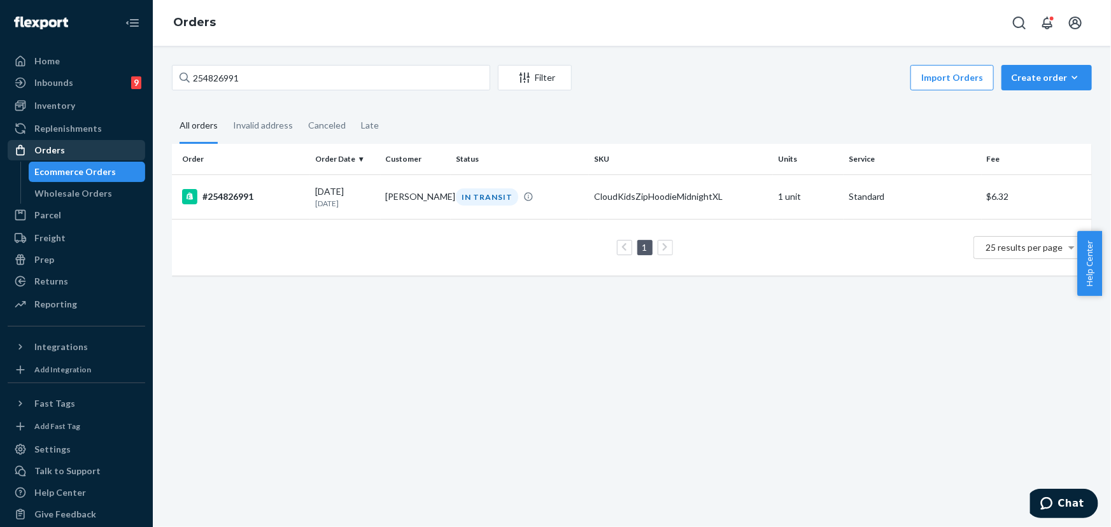
click at [70, 142] on div "Orders" at bounding box center [76, 150] width 135 height 18
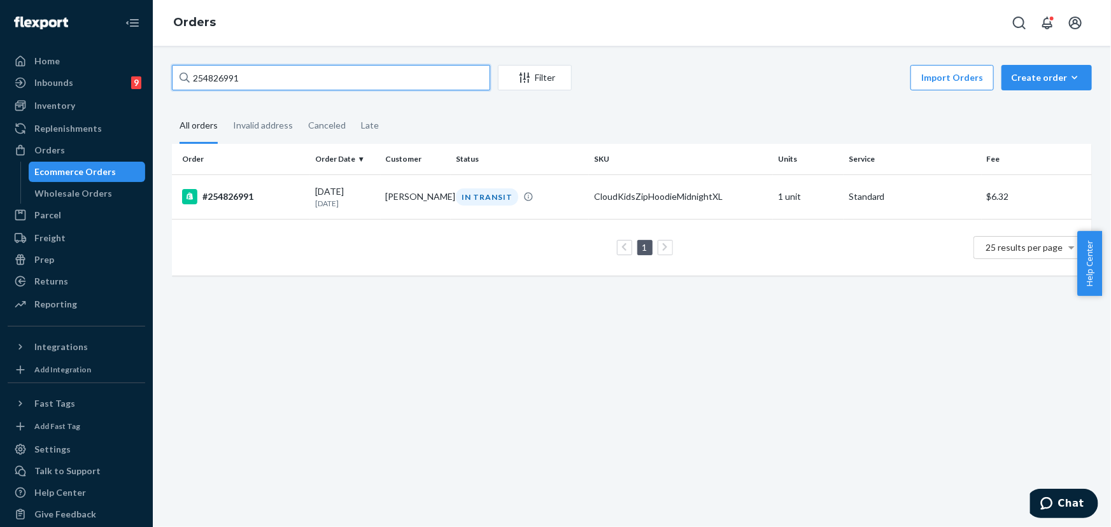
click at [262, 82] on input "254826991" at bounding box center [331, 77] width 318 height 25
paste input "204404"
type input "254204404"
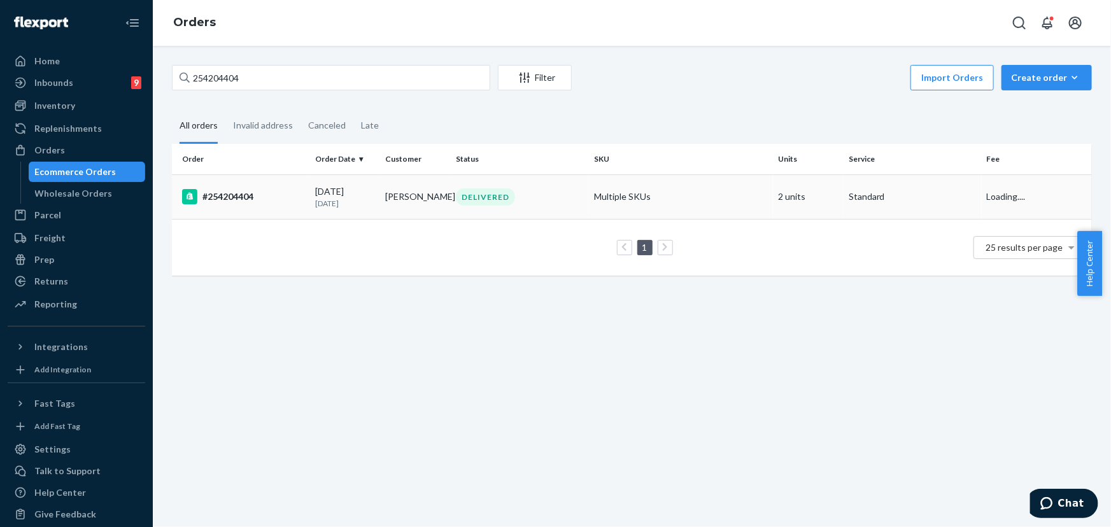
click at [428, 187] on td "[PERSON_NAME]" at bounding box center [416, 196] width 71 height 45
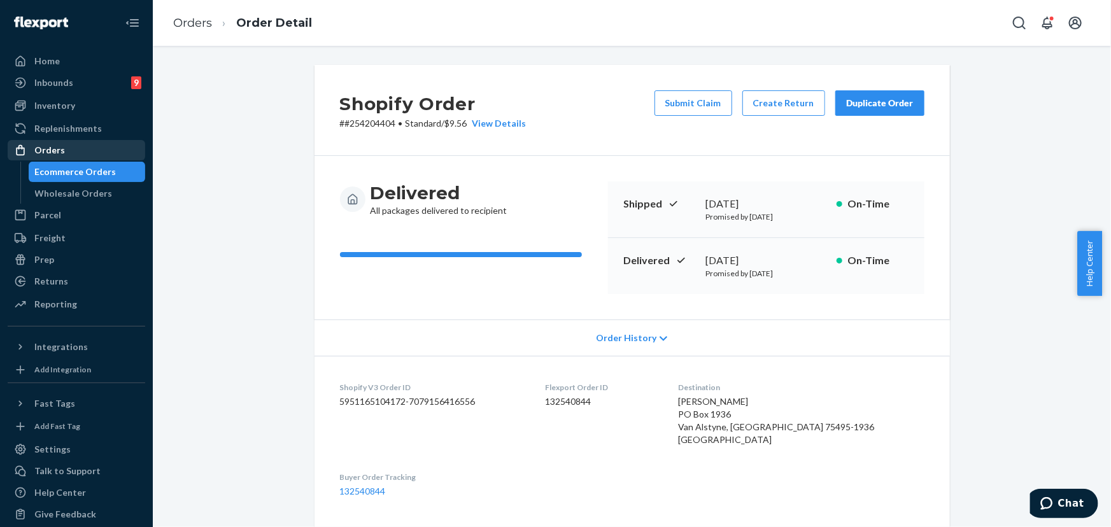
click at [75, 152] on div "Orders" at bounding box center [76, 150] width 135 height 18
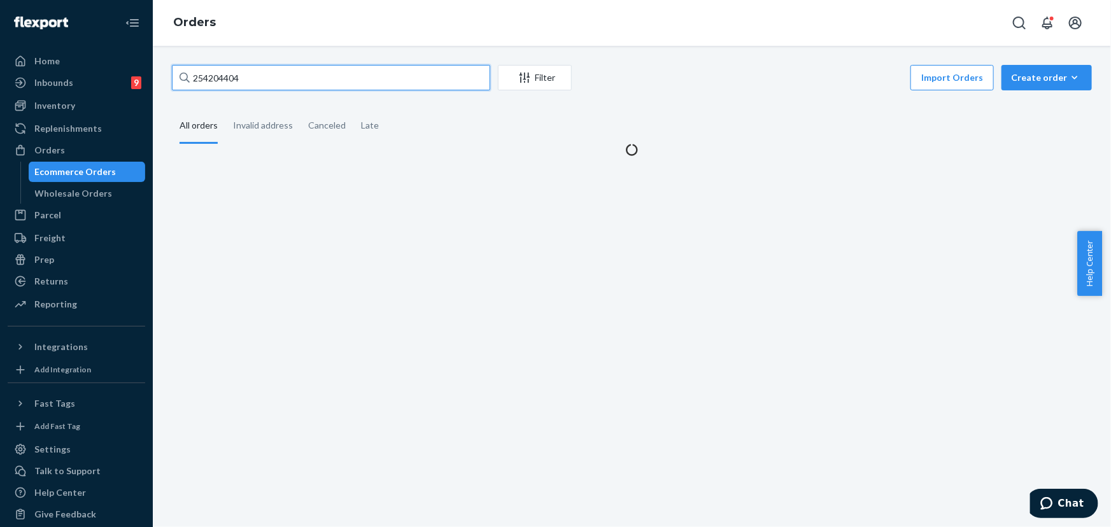
click at [241, 83] on input "254204404" at bounding box center [331, 77] width 318 height 25
paste input "[PERSON_NAME]"
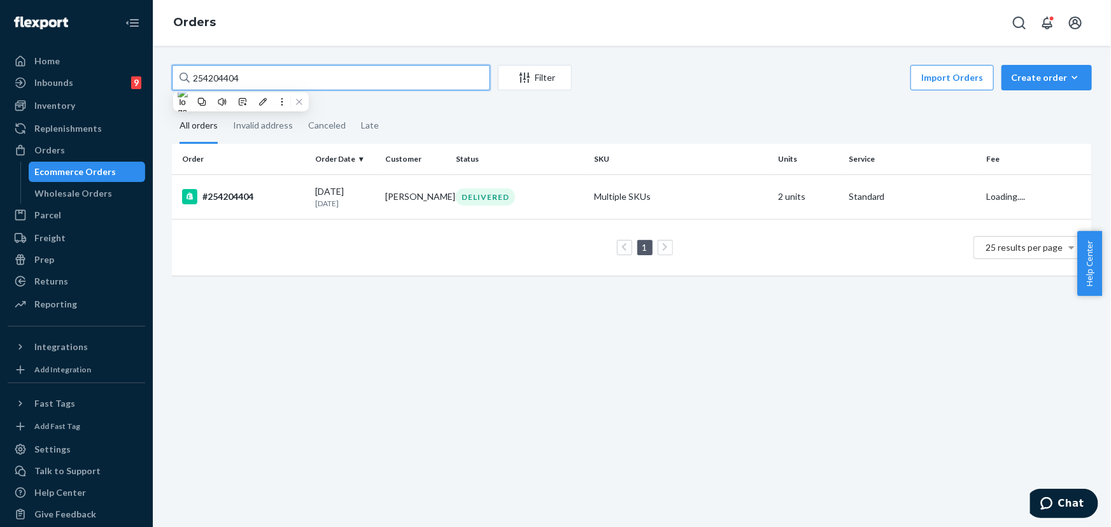
paste input "[PERSON_NAME]"
type input "[PERSON_NAME]"
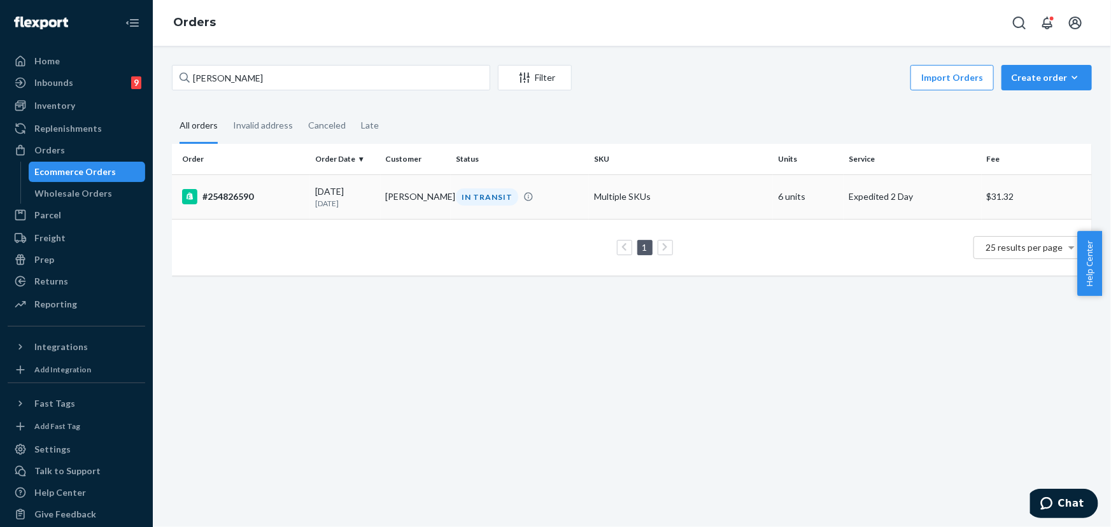
click at [469, 204] on div "IN TRANSIT" at bounding box center [487, 196] width 62 height 17
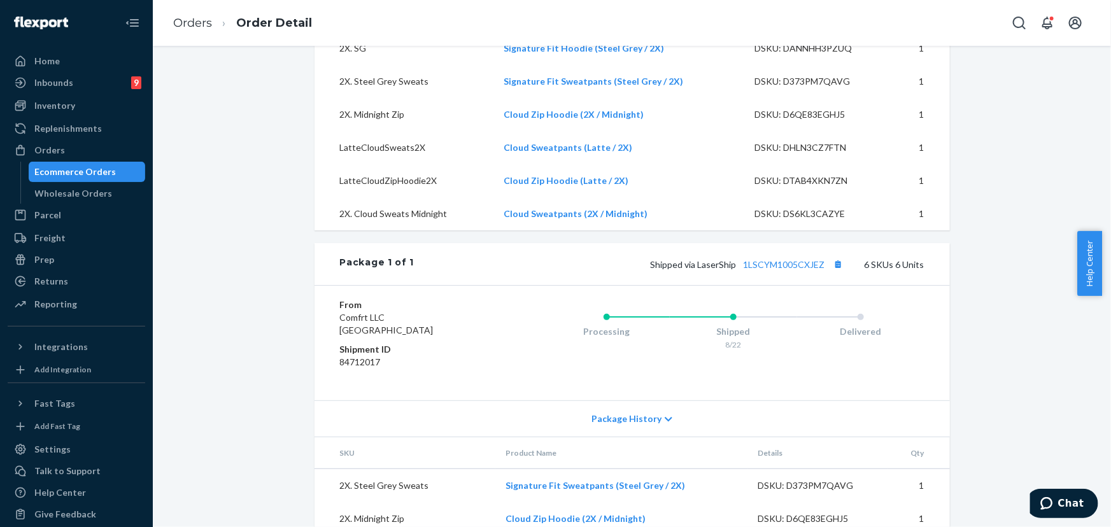
scroll to position [521, 0]
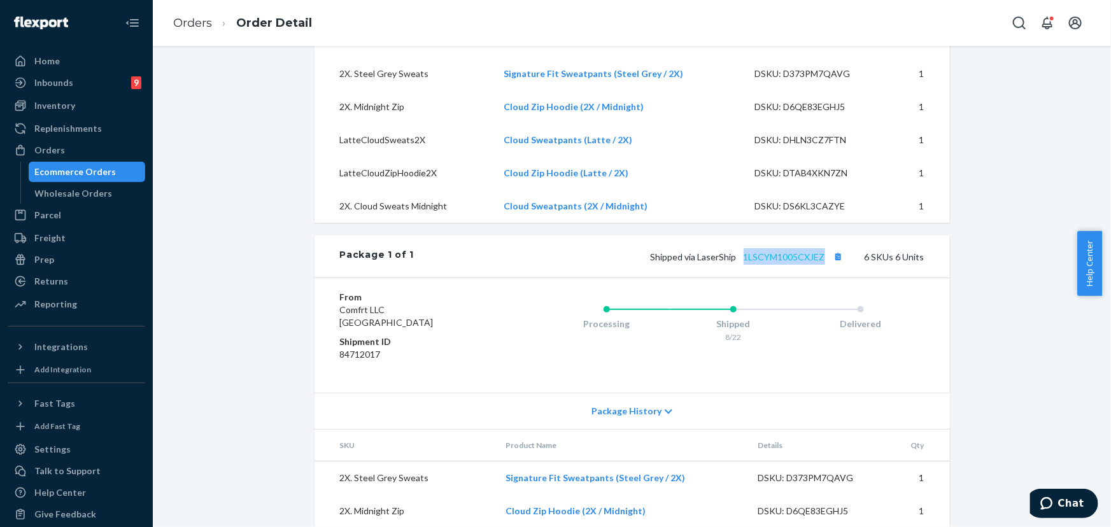
drag, startPoint x: 823, startPoint y: 285, endPoint x: 743, endPoint y: 279, distance: 80.4
click at [743, 262] on span "Shipped via LaserShip 1LSCYM1005CXJEZ" at bounding box center [749, 257] width 196 height 11
drag, startPoint x: 734, startPoint y: 281, endPoint x: 697, endPoint y: 282, distance: 37.0
click at [697, 262] on span "Shipped via LaserShip 1LSCYM1005CXJEZ" at bounding box center [749, 257] width 196 height 11
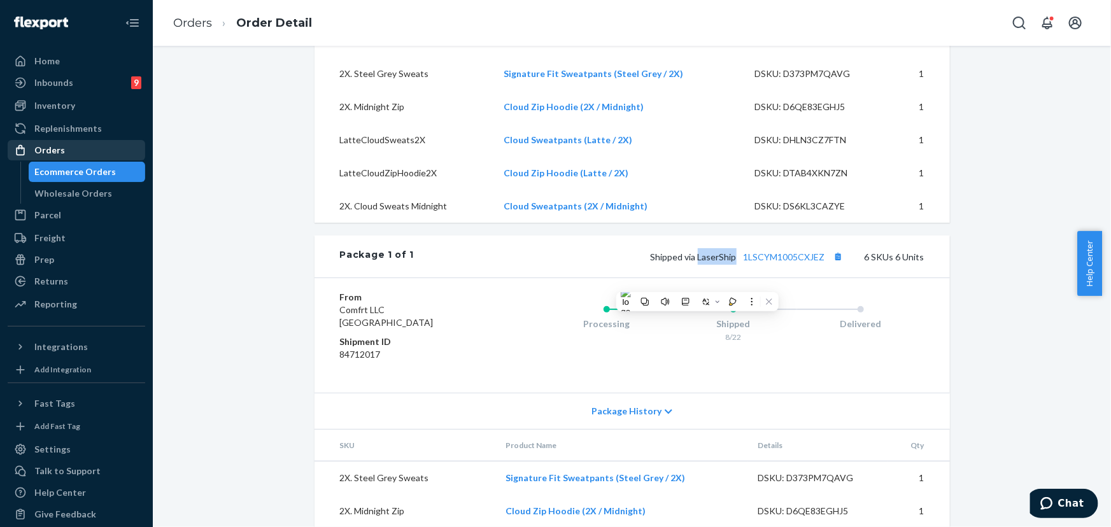
click at [97, 145] on div "Orders" at bounding box center [76, 150] width 135 height 18
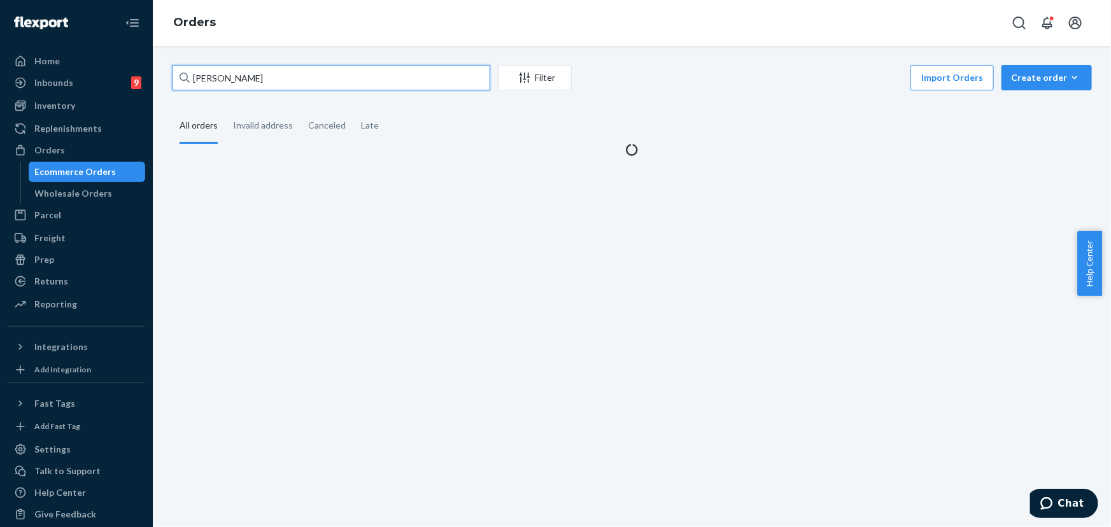
click at [255, 81] on input "[PERSON_NAME]" at bounding box center [331, 77] width 318 height 25
paste input "254748741"
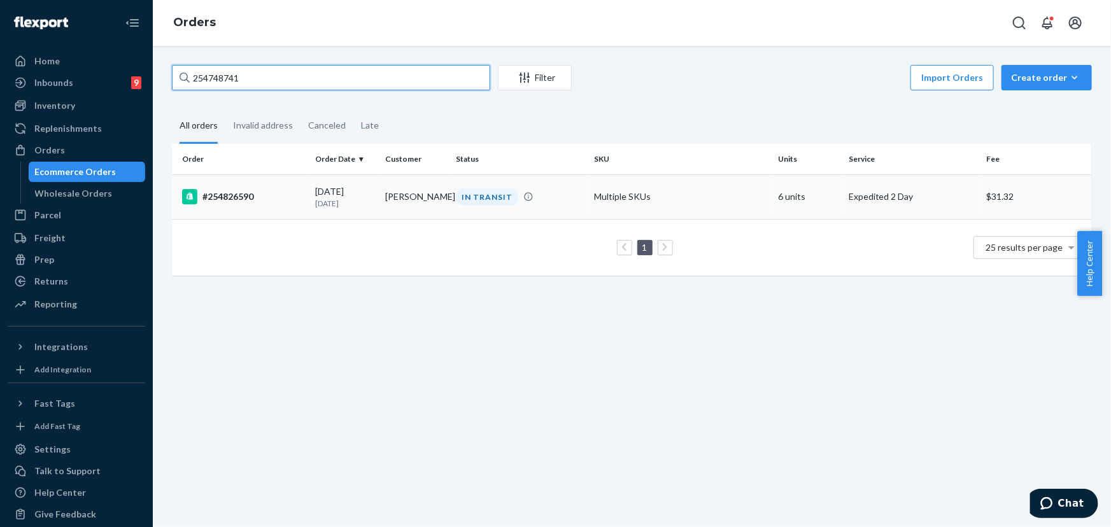
type input "254748741"
drag, startPoint x: 455, startPoint y: 200, endPoint x: 371, endPoint y: 54, distance: 168.6
click at [456, 200] on div "IN TRANSIT" at bounding box center [487, 196] width 62 height 17
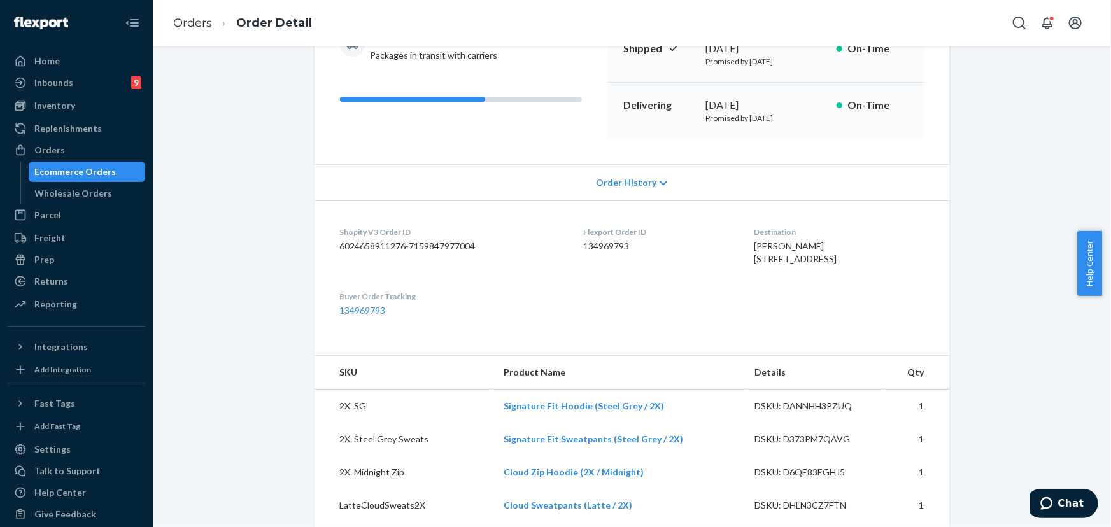
scroll to position [173, 0]
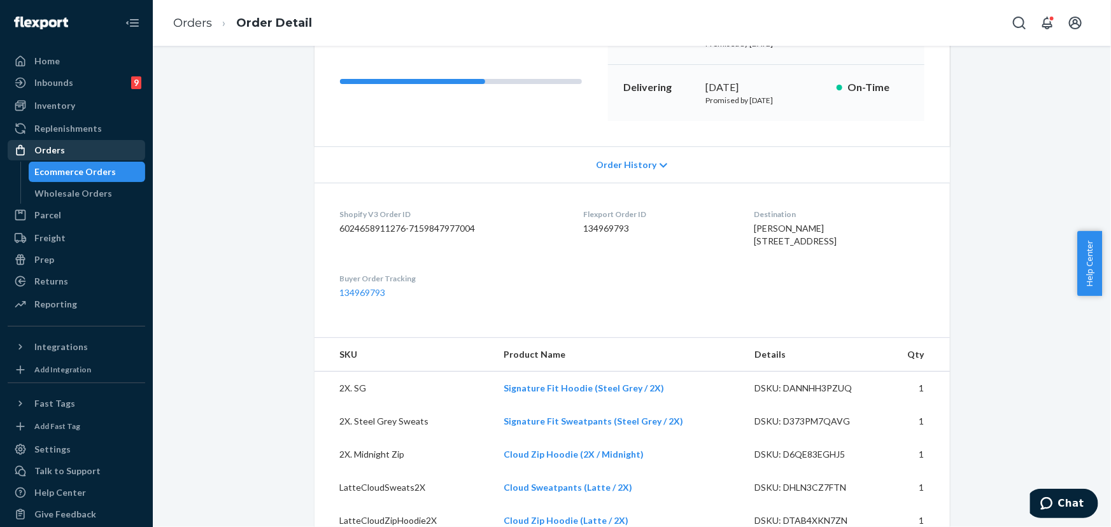
click at [50, 147] on div "Orders" at bounding box center [49, 150] width 31 height 13
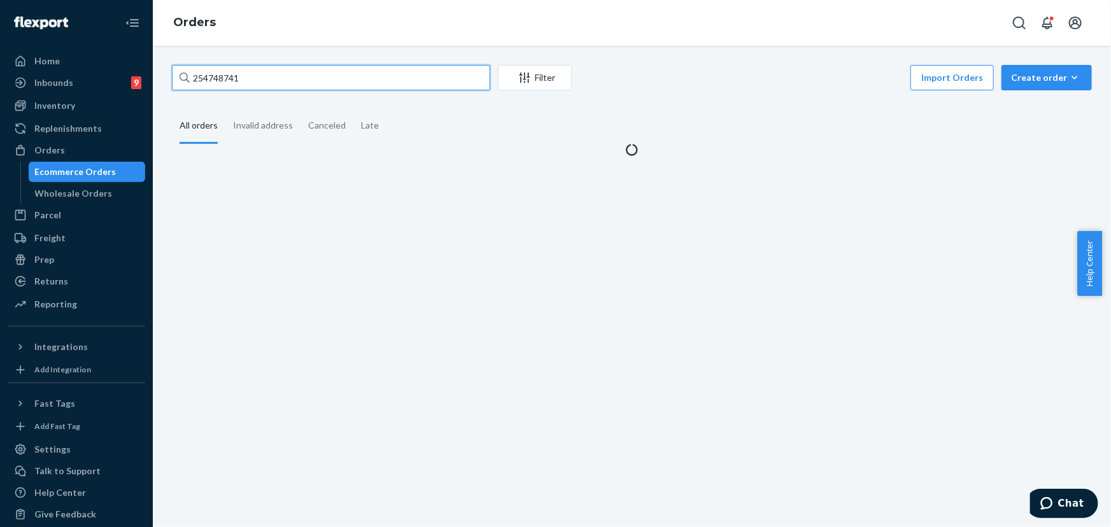
click at [280, 87] on input "254748741" at bounding box center [331, 77] width 318 height 25
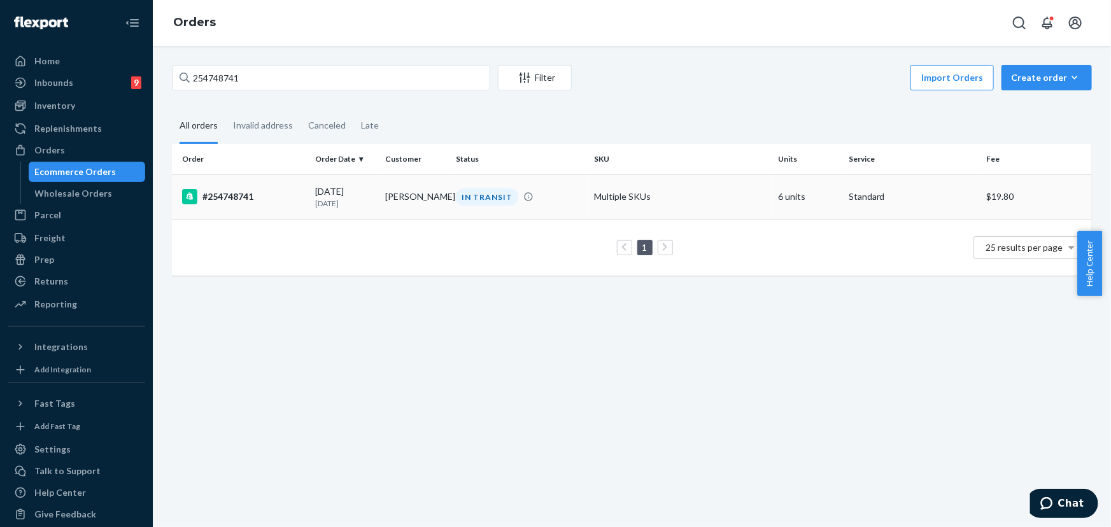
click at [530, 193] on div "IN TRANSIT" at bounding box center [519, 196] width 133 height 17
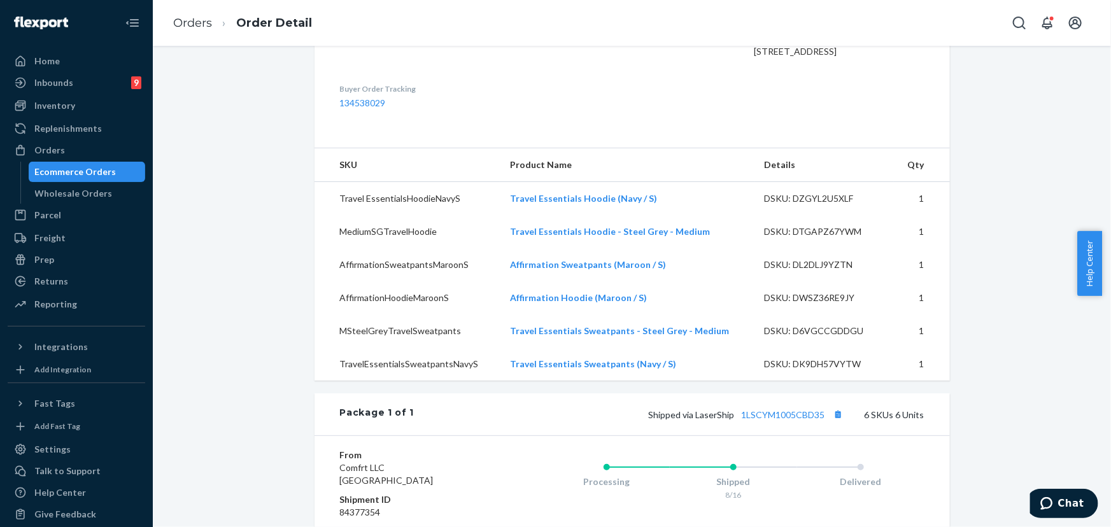
scroll to position [463, 0]
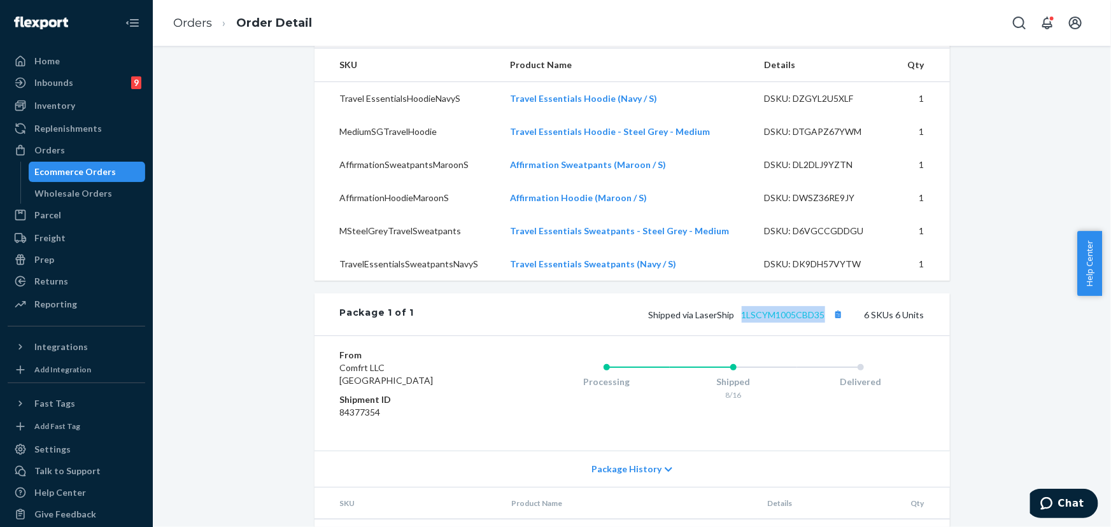
drag, startPoint x: 824, startPoint y: 337, endPoint x: 739, endPoint y: 342, distance: 85.4
click at [739, 320] on span "Shipped via LaserShip 1LSCYM1005CBD35" at bounding box center [748, 314] width 198 height 11
drag, startPoint x: 731, startPoint y: 342, endPoint x: 693, endPoint y: 340, distance: 37.6
click at [693, 320] on span "Shipped via LaserShip 1LSCYM1005CBD35" at bounding box center [748, 314] width 198 height 11
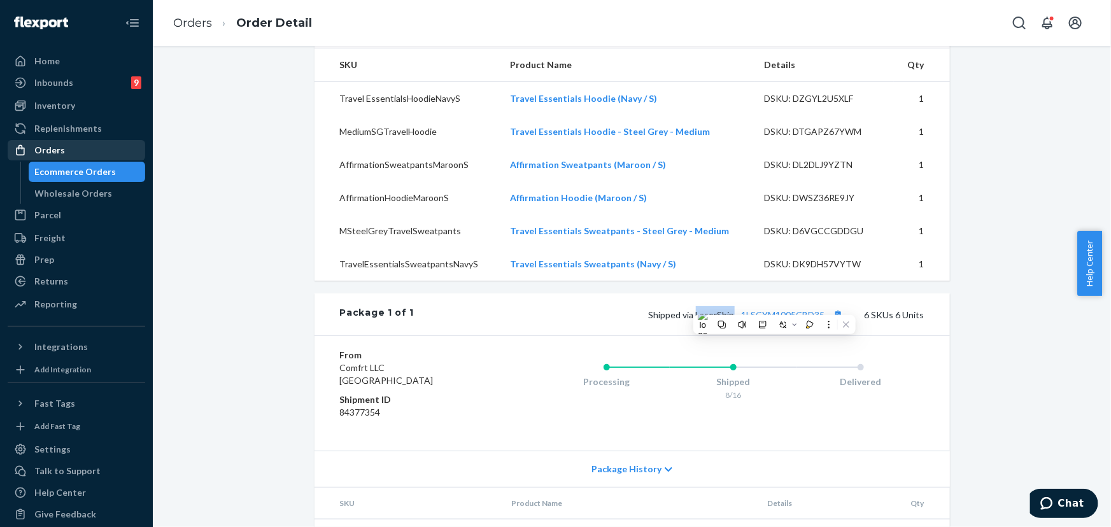
click at [46, 145] on div "Orders" at bounding box center [49, 150] width 31 height 13
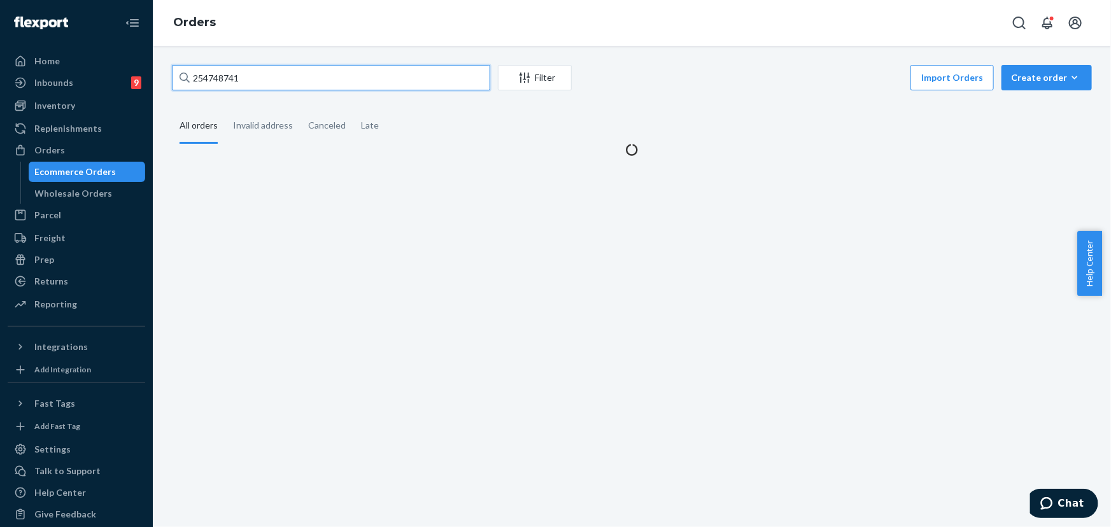
click at [230, 85] on input "254748741" at bounding box center [331, 77] width 318 height 25
paste input "824216"
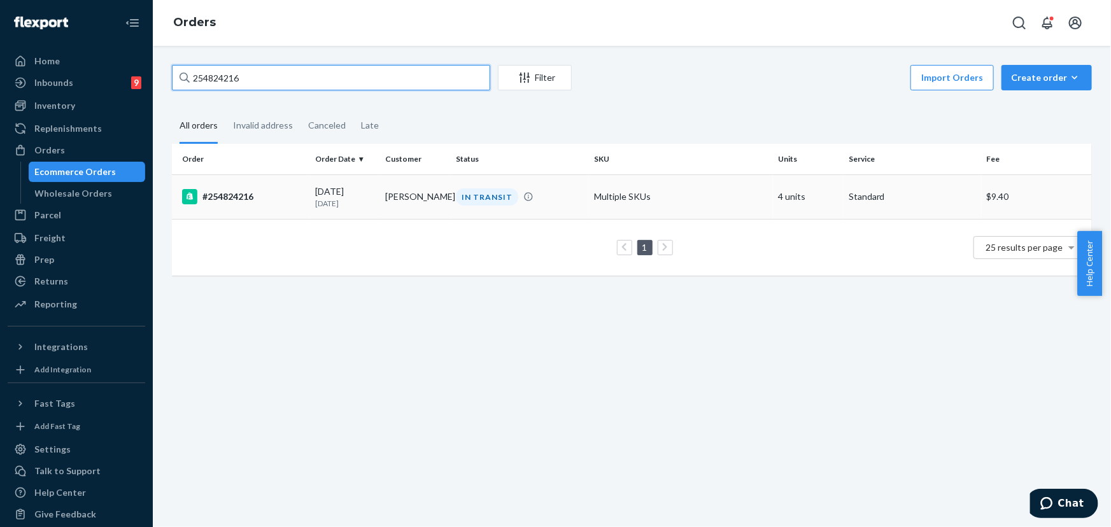
type input "254824216"
click at [425, 195] on td "[PERSON_NAME]" at bounding box center [416, 196] width 71 height 45
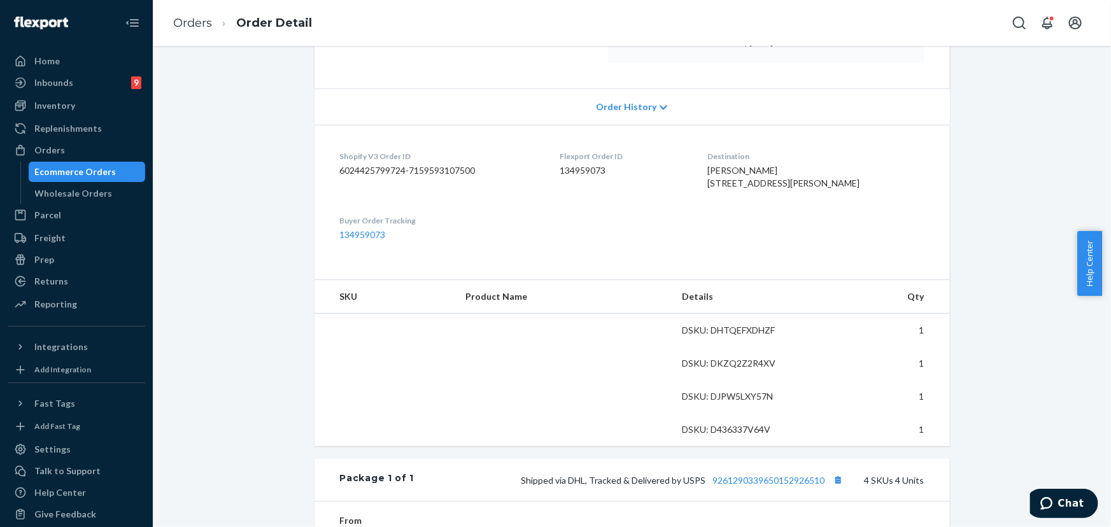
scroll to position [463, 0]
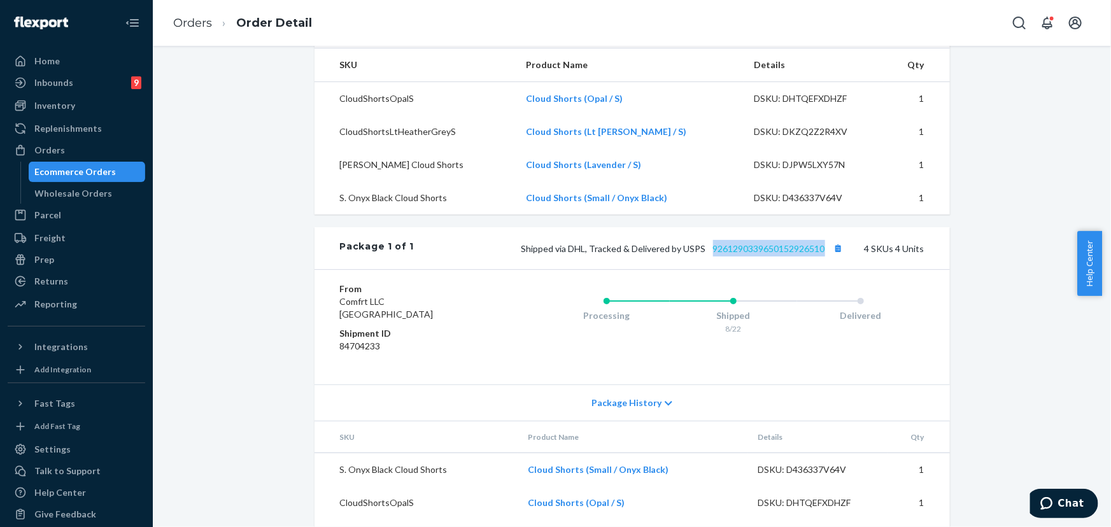
drag, startPoint x: 791, startPoint y: 274, endPoint x: 709, endPoint y: 274, distance: 81.5
click at [709, 254] on span "Shipped via DHL, Tracked & Delivered by USPS 9261290339650152926510" at bounding box center [683, 248] width 325 height 11
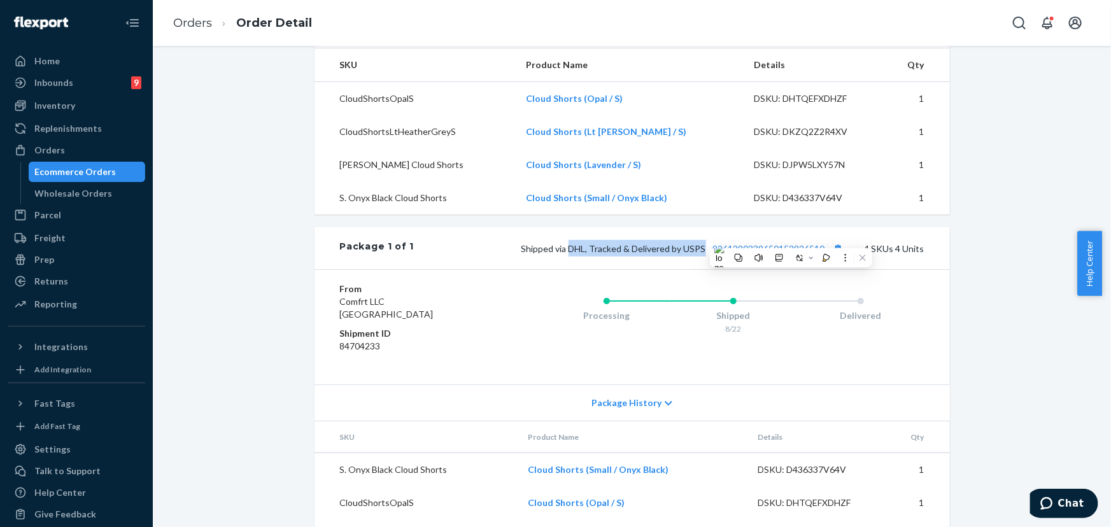
drag, startPoint x: 691, startPoint y: 273, endPoint x: 568, endPoint y: 274, distance: 123.5
click at [568, 254] on span "Shipped via DHL, Tracked & Delivered by USPS 9261290339650152926510" at bounding box center [683, 248] width 325 height 11
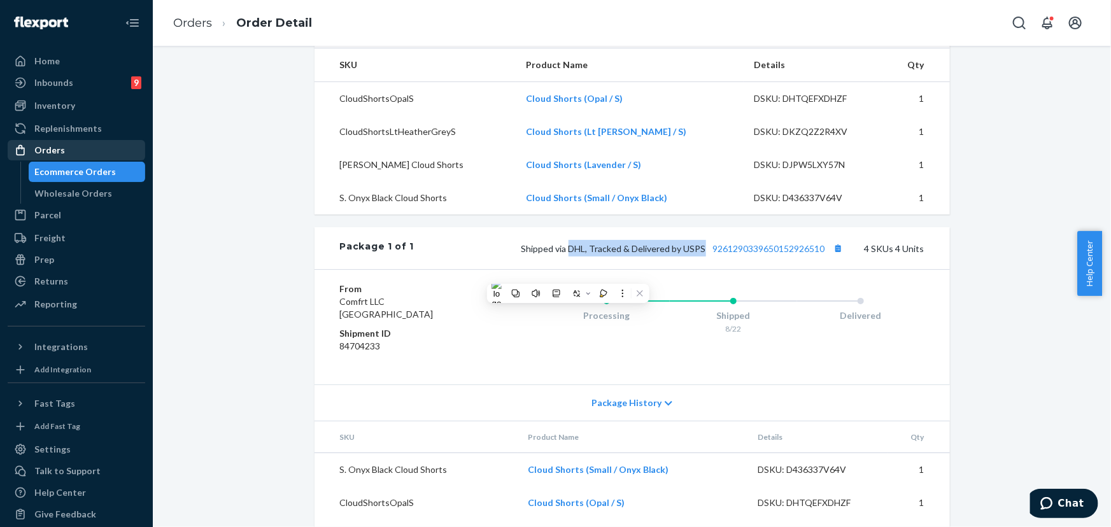
click at [65, 148] on div "Orders" at bounding box center [76, 150] width 135 height 18
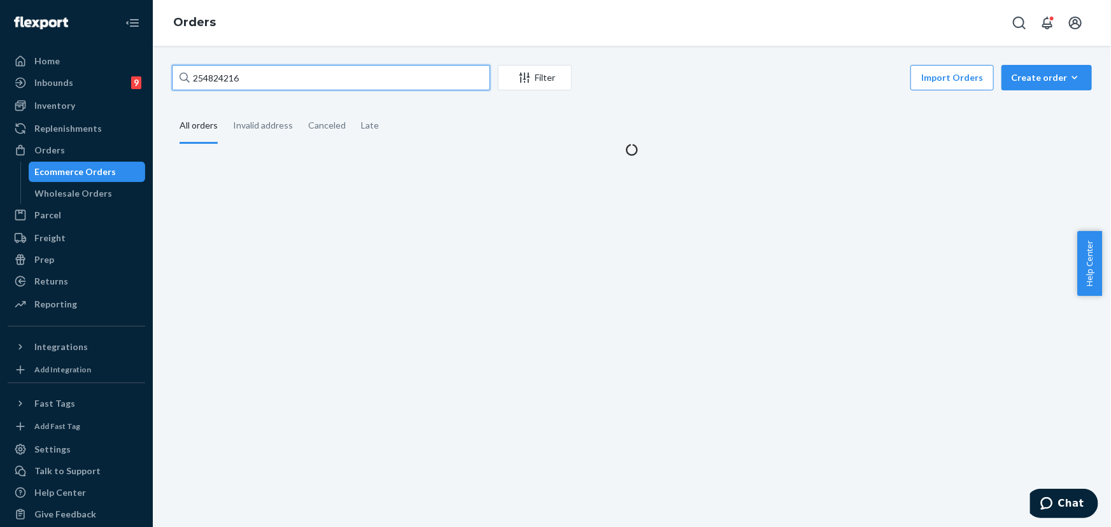
click at [248, 89] on input "254824216" at bounding box center [331, 77] width 318 height 25
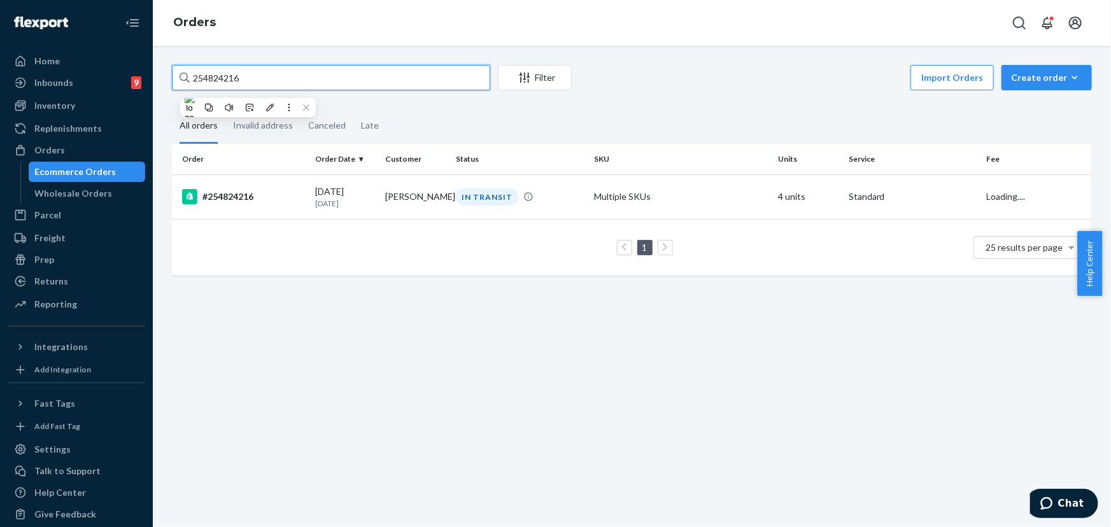
paste input "725267"
type input "254725267"
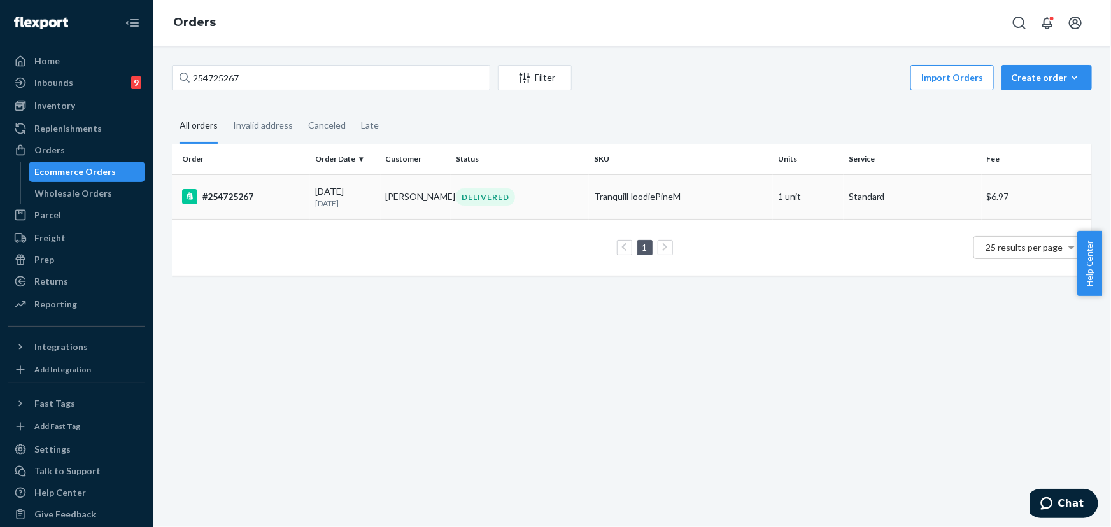
click at [506, 195] on div "DELIVERED" at bounding box center [485, 196] width 59 height 17
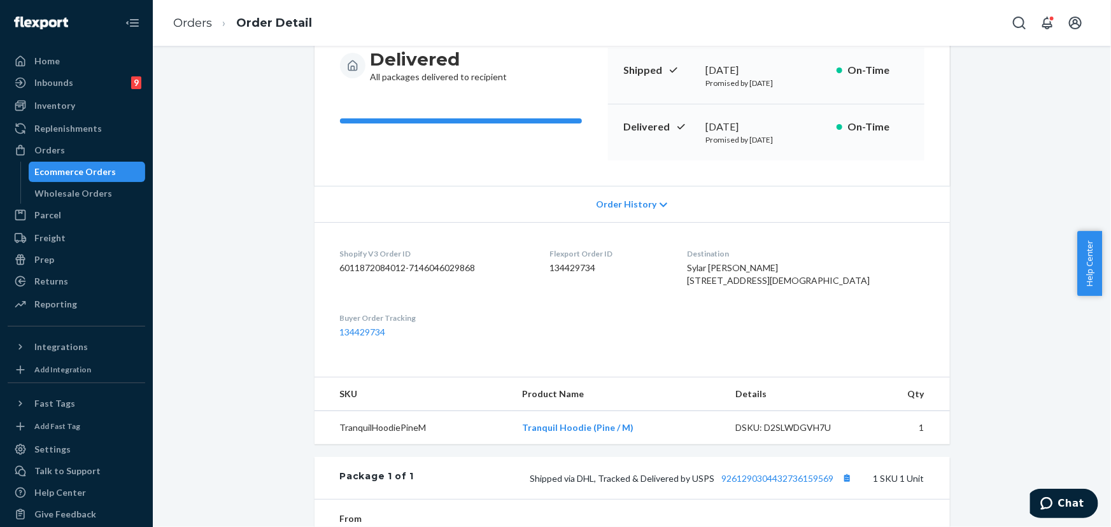
scroll to position [115, 0]
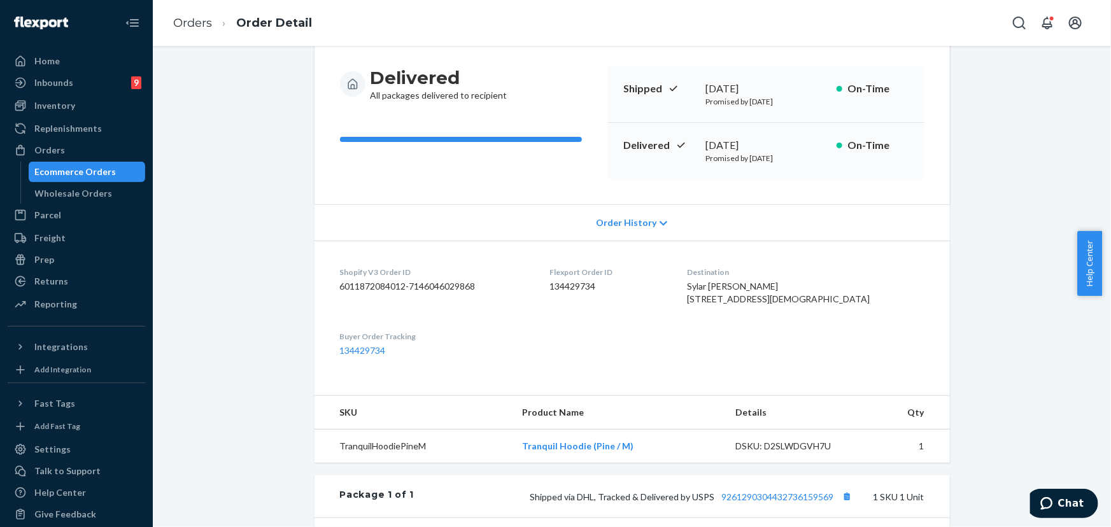
drag, startPoint x: 769, startPoint y: 143, endPoint x: 704, endPoint y: 145, distance: 65.0
click at [706, 145] on div "[DATE]" at bounding box center [766, 145] width 120 height 15
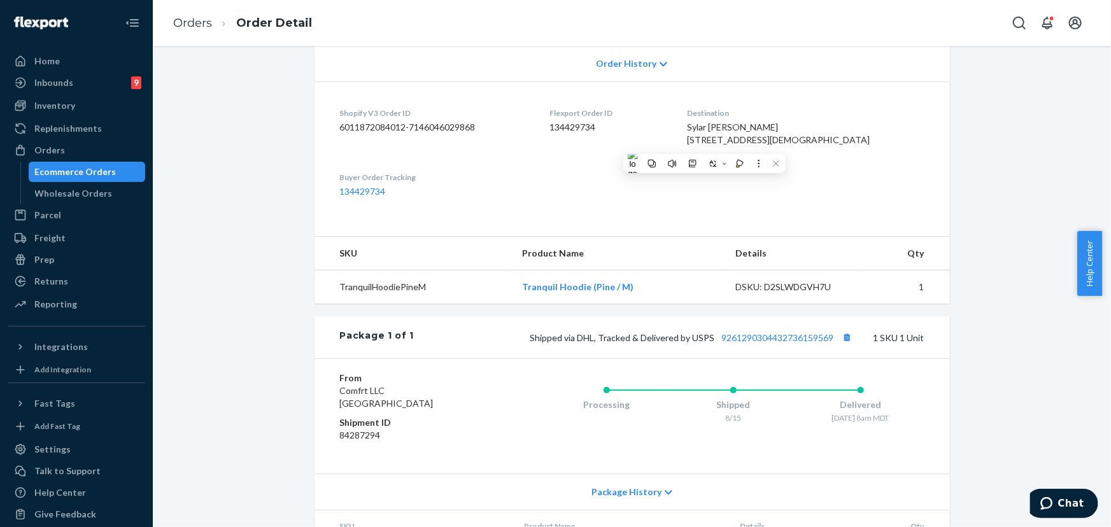
scroll to position [289, 0]
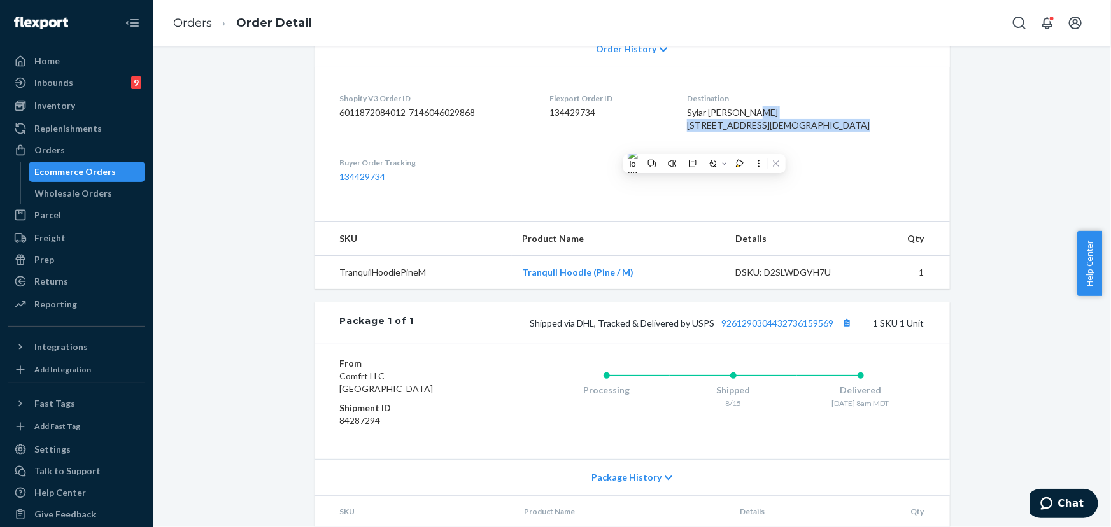
drag, startPoint x: 839, startPoint y: 138, endPoint x: 735, endPoint y: 127, distance: 105.0
click at [735, 127] on span "Sylar [PERSON_NAME] [STREET_ADDRESS][DEMOGRAPHIC_DATA]" at bounding box center [778, 119] width 183 height 24
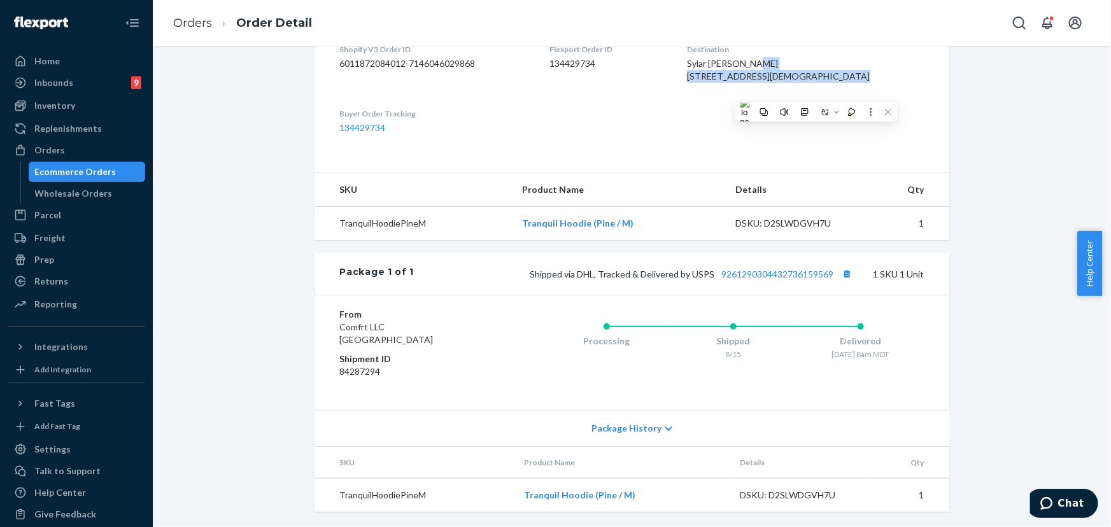
scroll to position [363, 0]
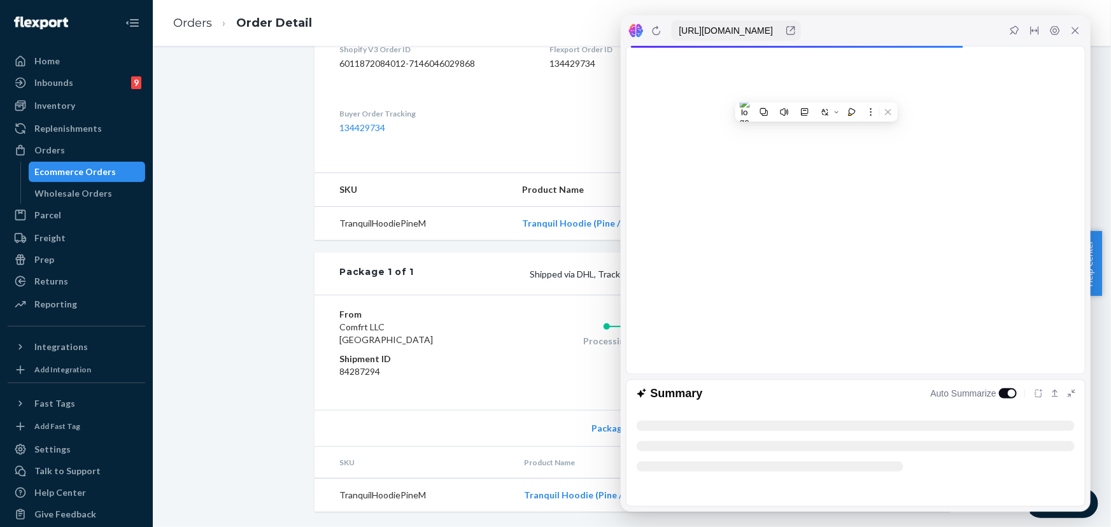
click at [544, 247] on div "Shopify Order # #254725267 • Standard / $6.97 View Details Submit Claim Create …" at bounding box center [632, 119] width 635 height 785
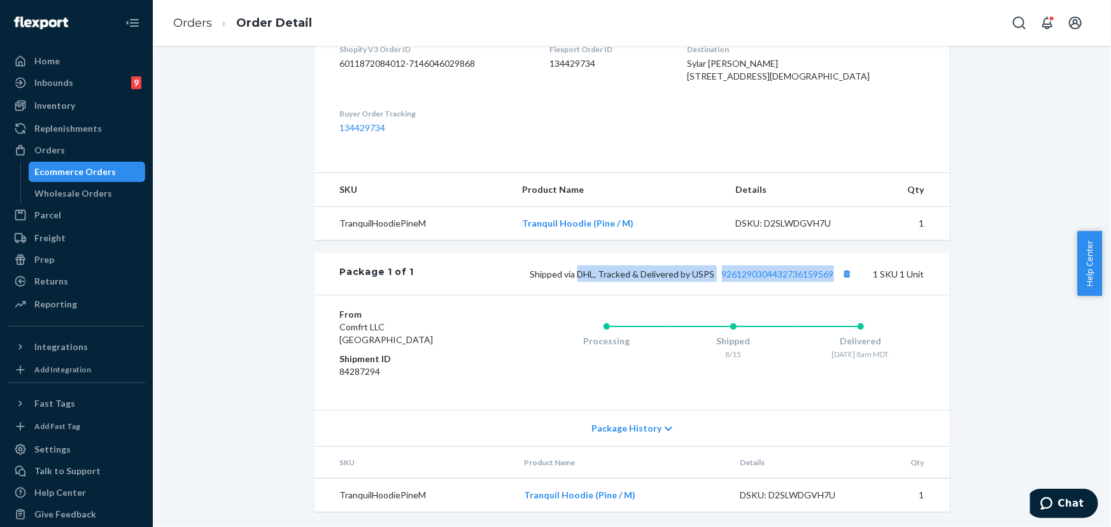
drag, startPoint x: 826, startPoint y: 275, endPoint x: 578, endPoint y: 273, distance: 249.0
click at [578, 273] on span "Shipped via DHL, Tracked & Delivered by USPS 9261290304432736159569" at bounding box center [692, 274] width 325 height 11
